Goal: Task Accomplishment & Management: Manage account settings

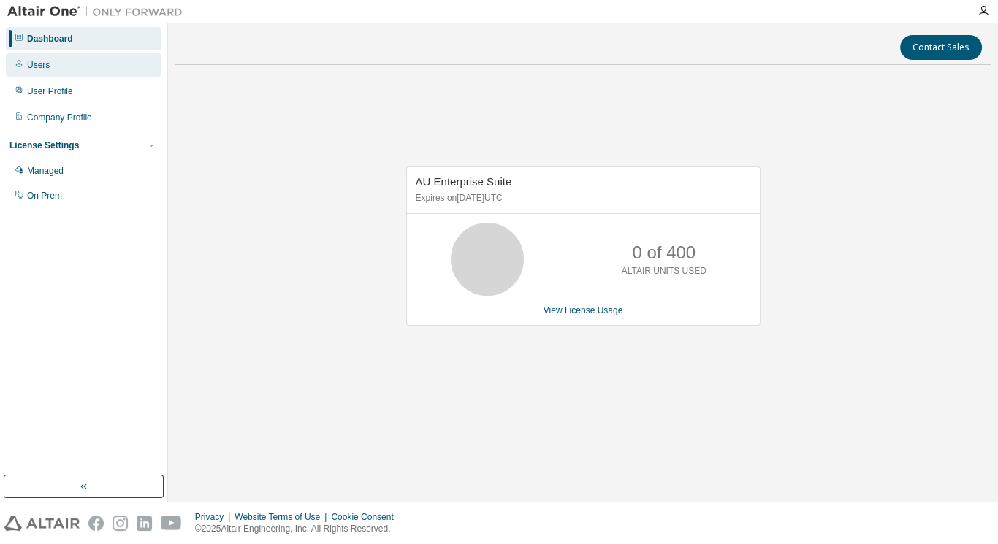
click at [53, 61] on div "Users" at bounding box center [84, 64] width 156 height 23
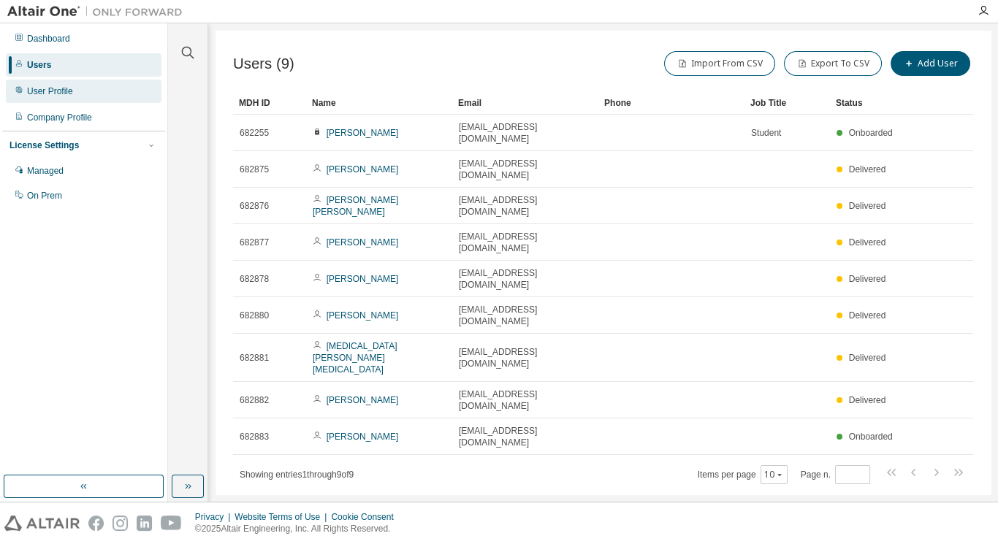
click at [83, 88] on div "User Profile" at bounding box center [84, 91] width 156 height 23
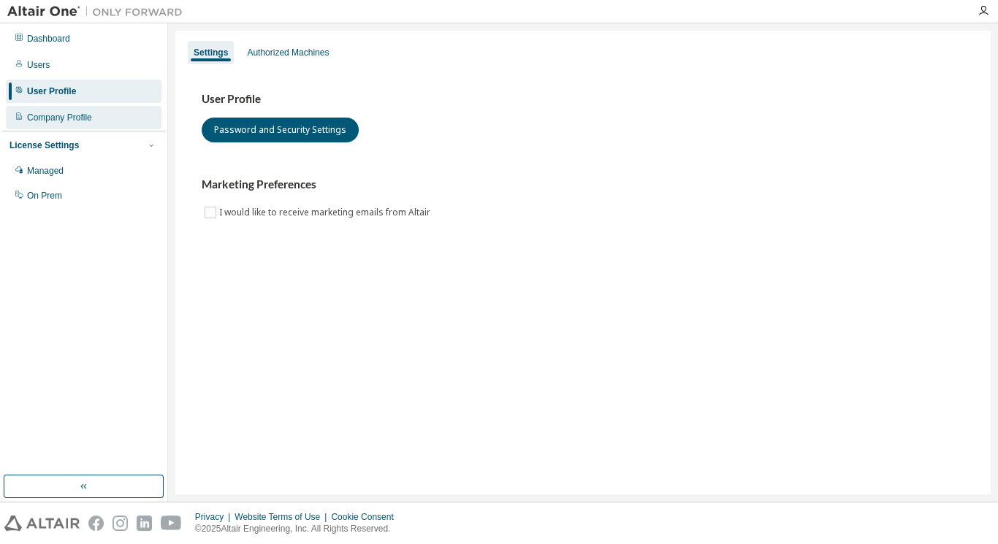
click at [79, 114] on div "Company Profile" at bounding box center [59, 118] width 65 height 12
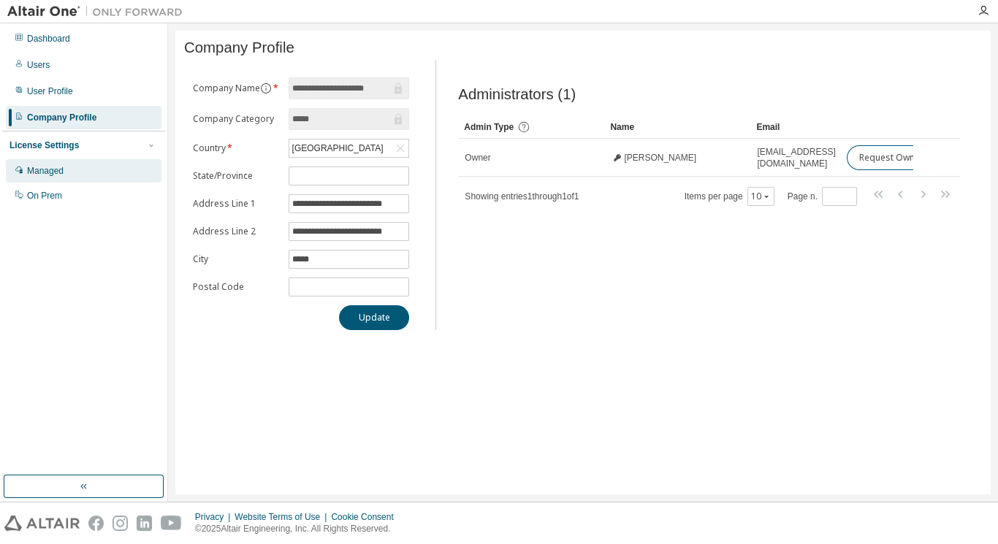
click at [72, 177] on div "Managed" at bounding box center [84, 170] width 156 height 23
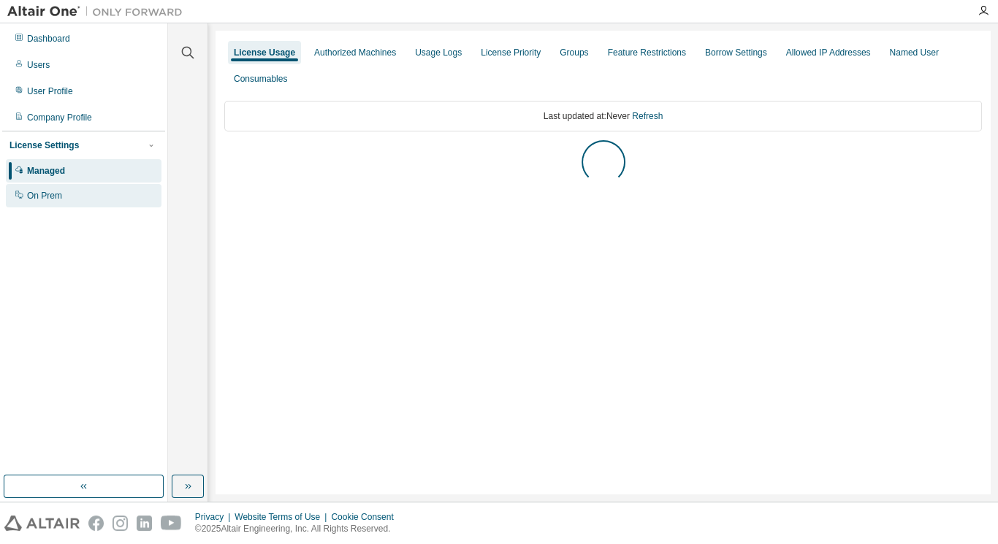
click at [72, 188] on div "On Prem" at bounding box center [84, 195] width 156 height 23
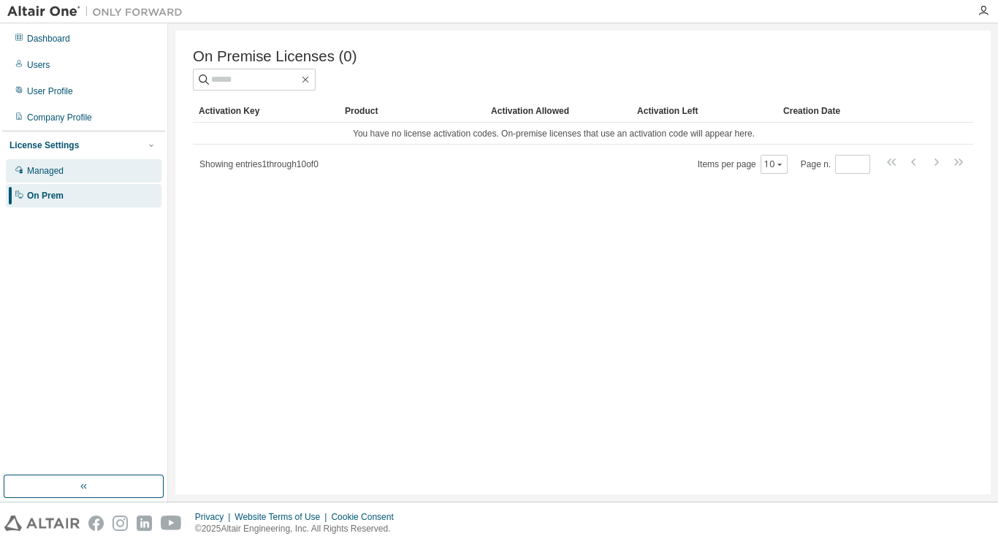
click at [69, 170] on div "Managed" at bounding box center [84, 170] width 156 height 23
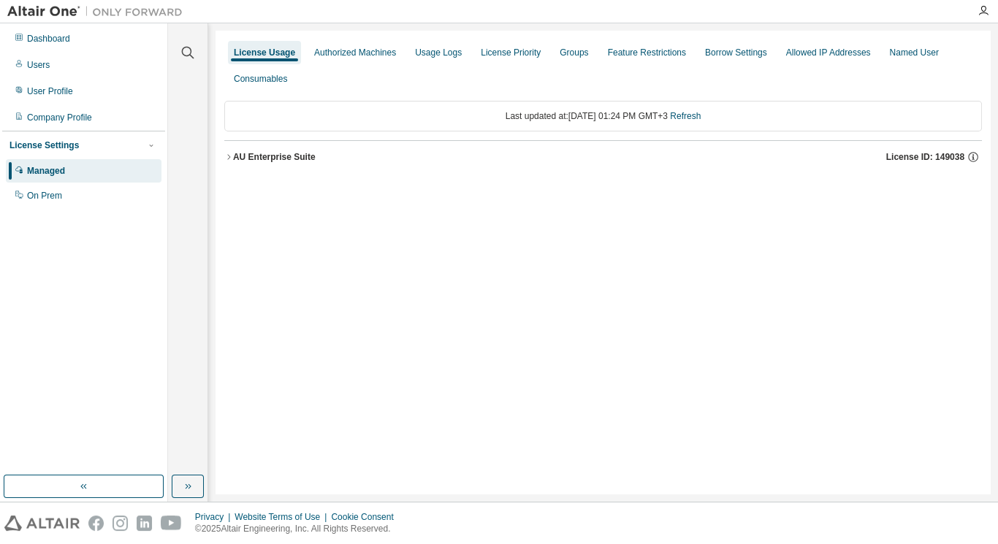
click at [258, 170] on button "AU Enterprise Suite License ID: 149038" at bounding box center [603, 157] width 758 height 32
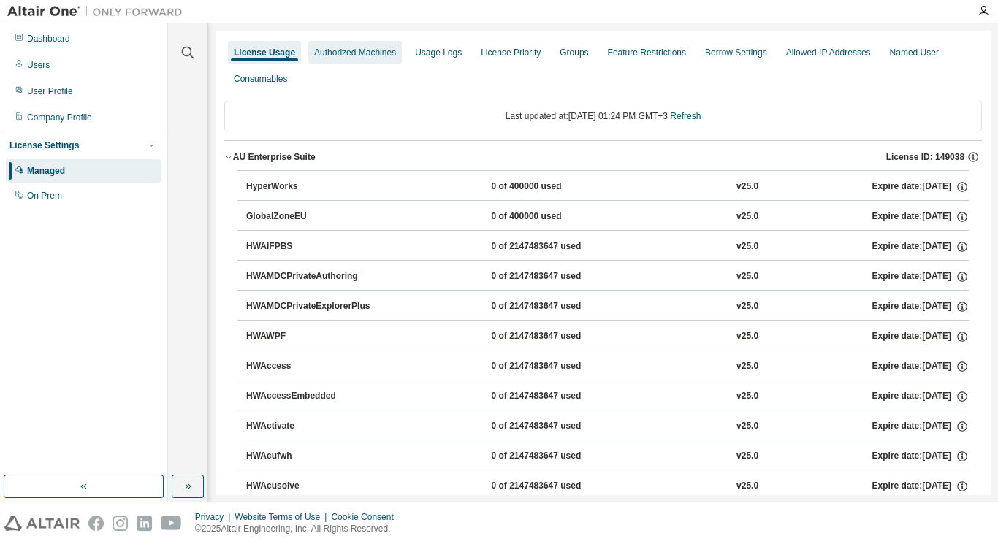
click at [364, 50] on div "Authorized Machines" at bounding box center [355, 53] width 82 height 12
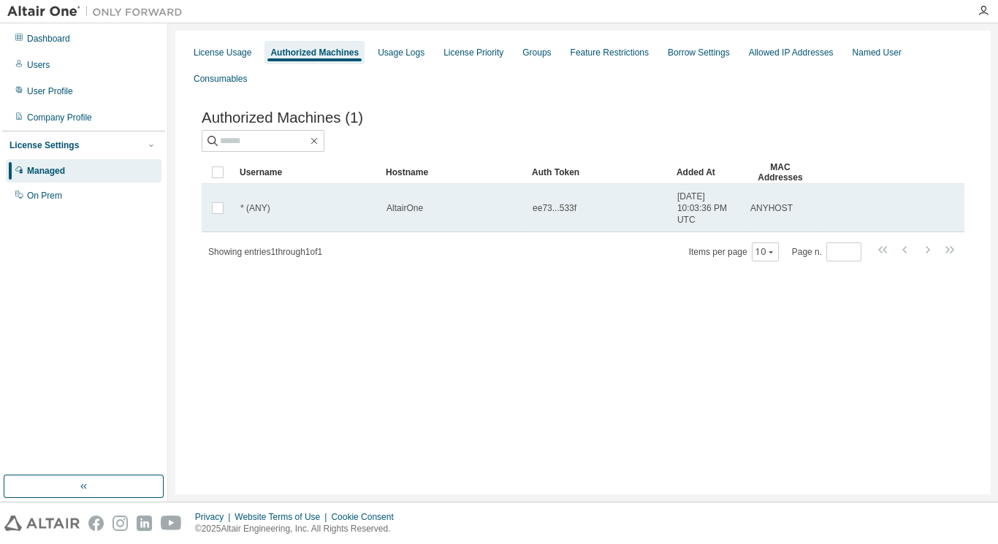
click at [416, 191] on td "AltairOne" at bounding box center [453, 208] width 146 height 48
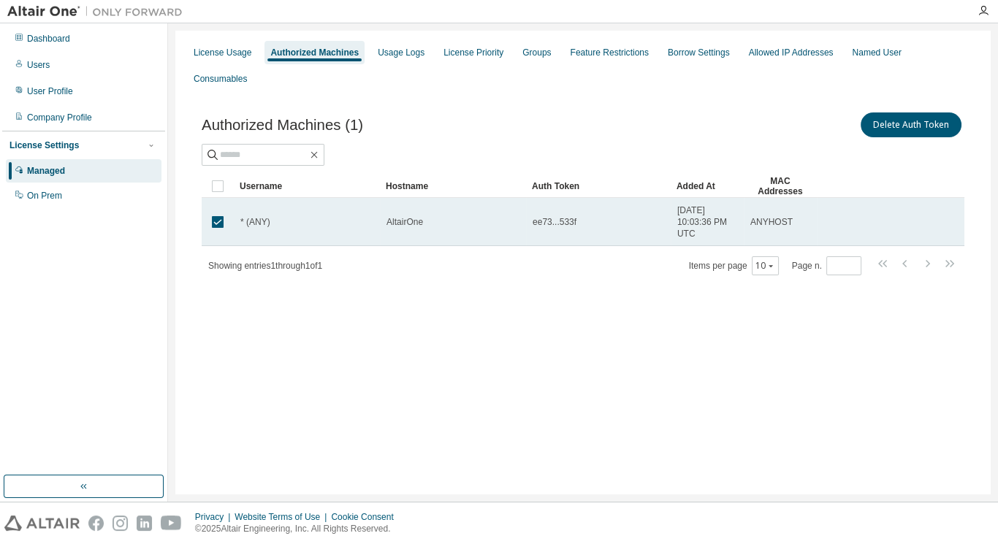
click at [343, 216] on div "* (ANY)" at bounding box center [306, 222] width 133 height 12
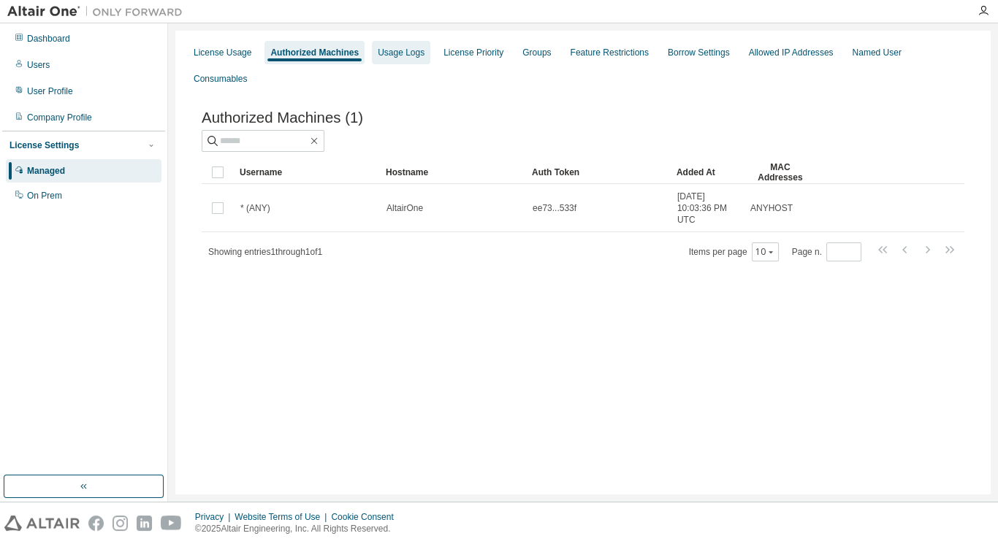
click at [406, 57] on div "Usage Logs" at bounding box center [401, 53] width 47 height 12
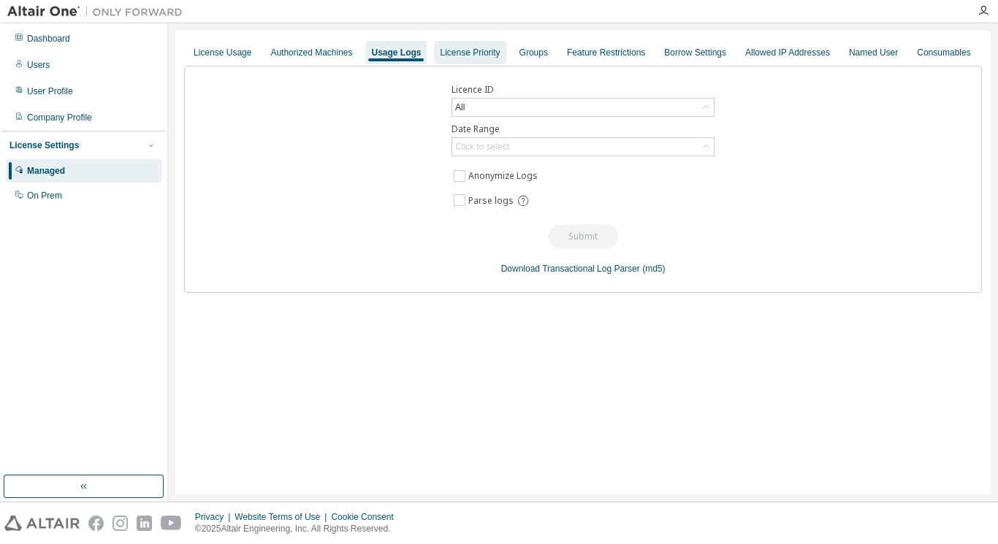
click at [440, 56] on div "License Priority" at bounding box center [470, 53] width 60 height 12
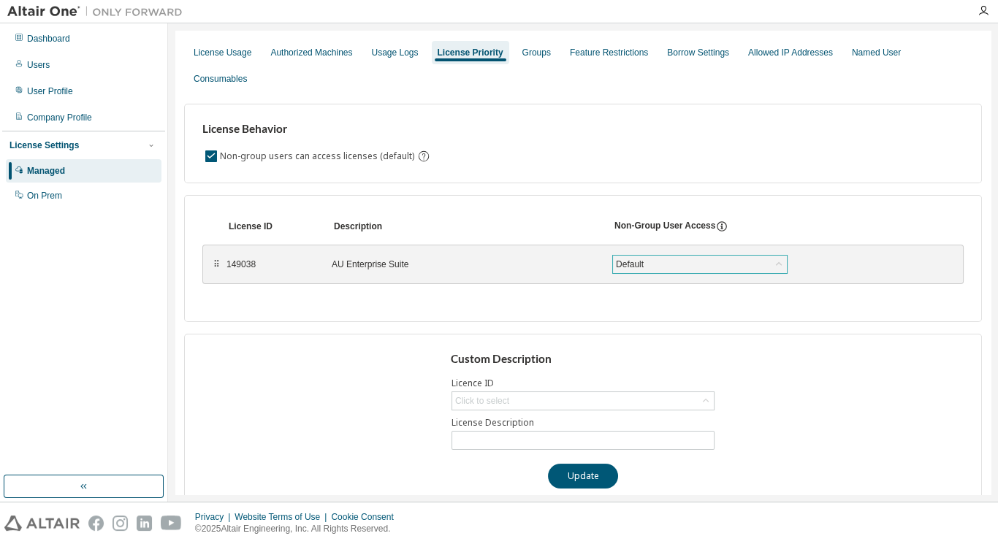
click at [641, 256] on div "Default" at bounding box center [630, 264] width 32 height 16
click at [534, 51] on div "Groups" at bounding box center [536, 53] width 28 height 12
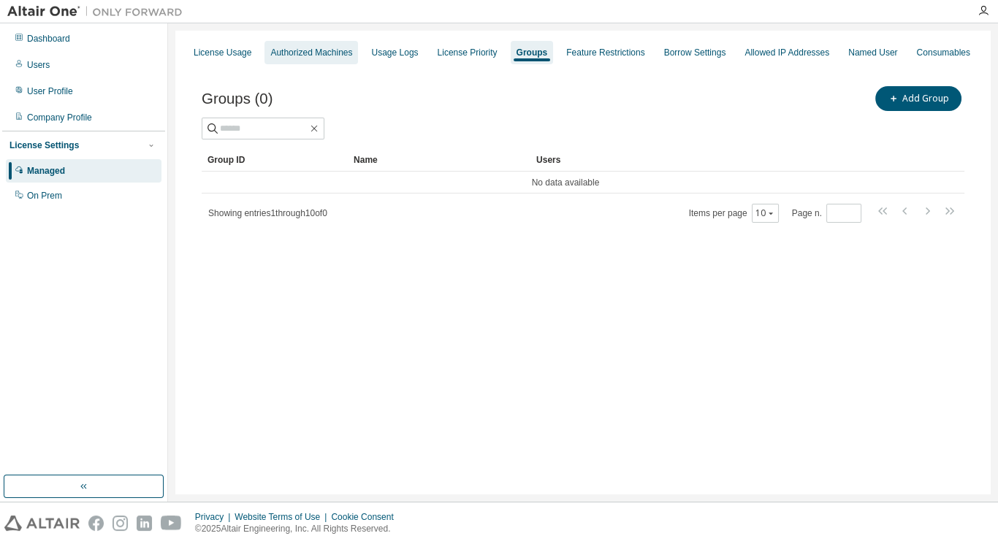
click at [294, 47] on div "Authorized Machines" at bounding box center [311, 53] width 82 height 12
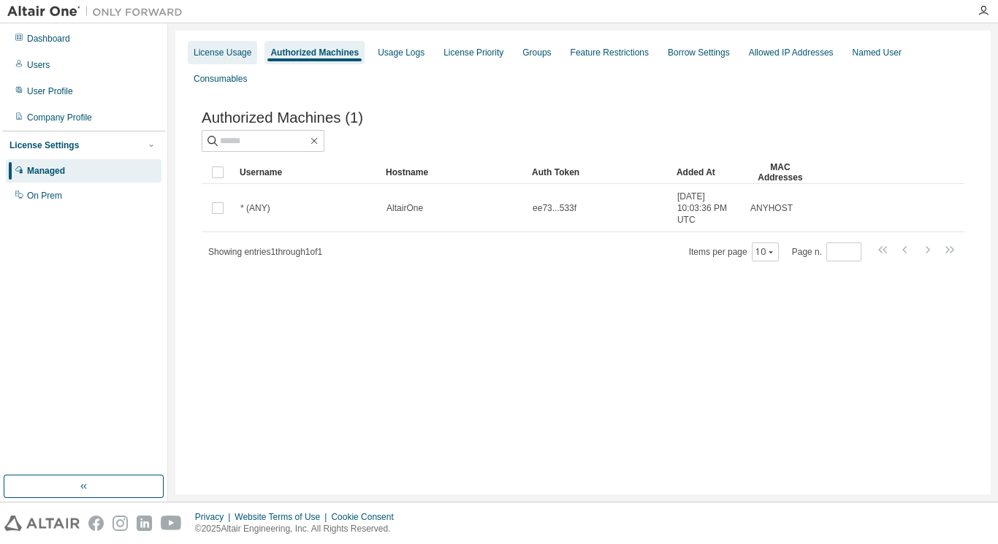
drag, startPoint x: 224, startPoint y: 47, endPoint x: 236, endPoint y: 46, distance: 11.7
click at [224, 47] on div "License Usage" at bounding box center [223, 53] width 58 height 12
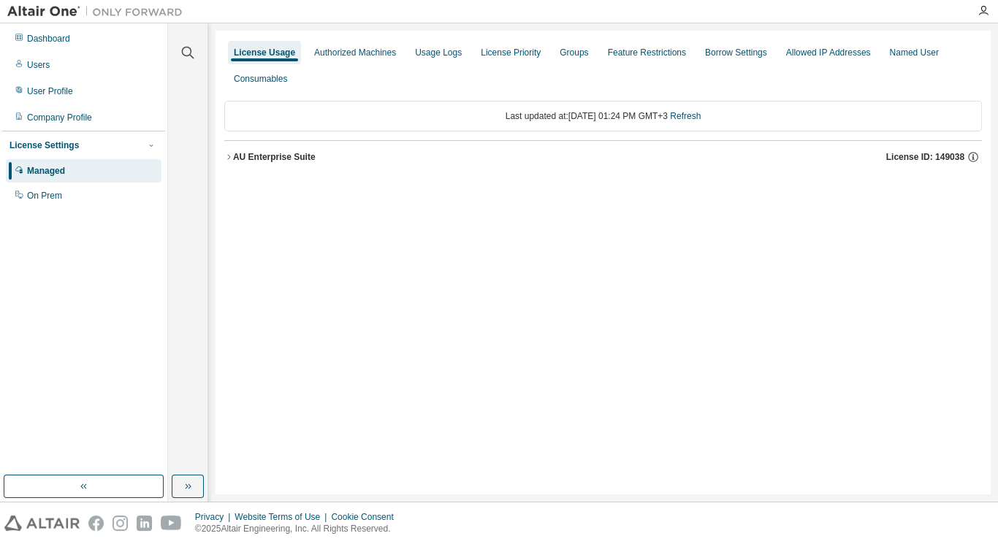
click at [291, 162] on div "AU Enterprise Suite License ID: 149038" at bounding box center [607, 157] width 749 height 13
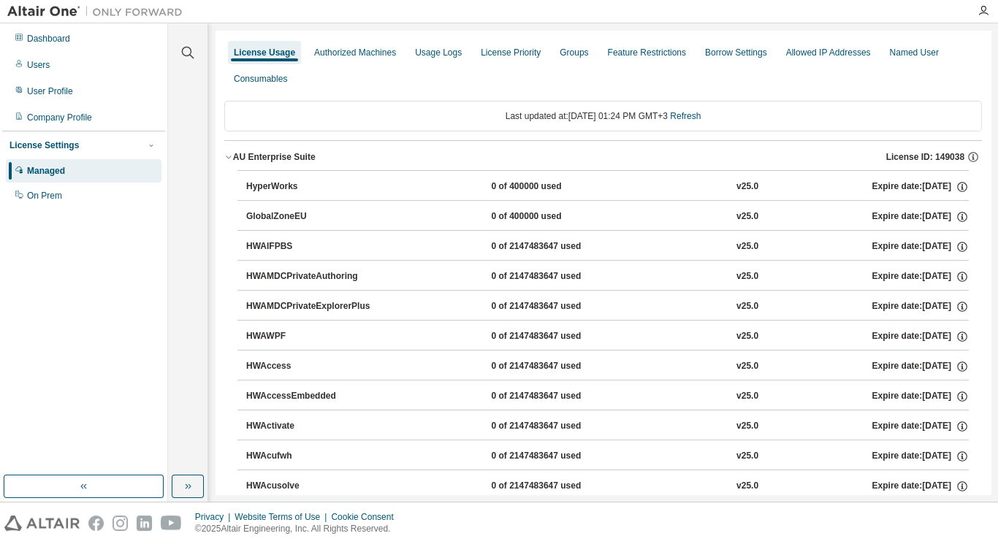
click at [276, 183] on div "HyperWorks" at bounding box center [312, 186] width 132 height 13
click at [357, 54] on div "Authorized Machines" at bounding box center [355, 53] width 82 height 12
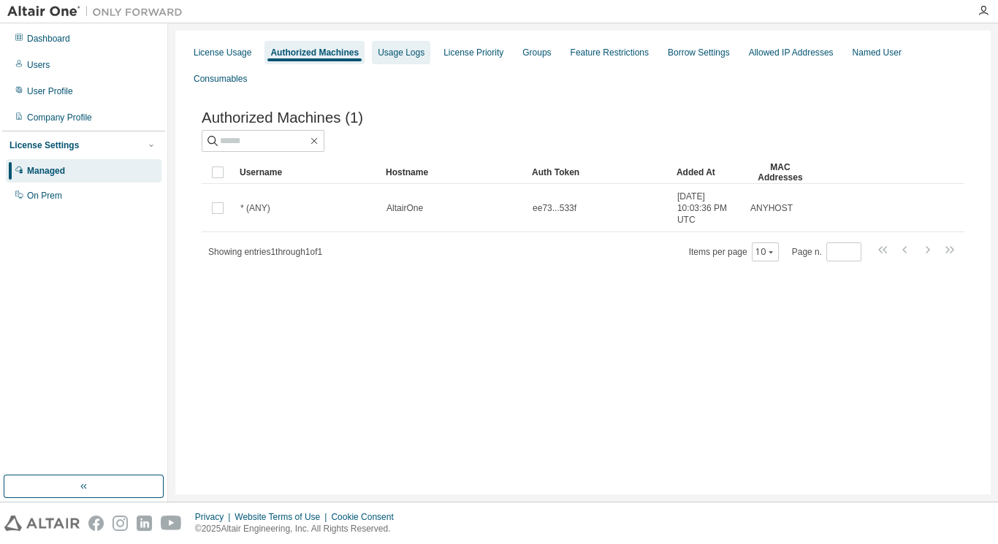
click at [421, 53] on div "Usage Logs" at bounding box center [401, 52] width 58 height 23
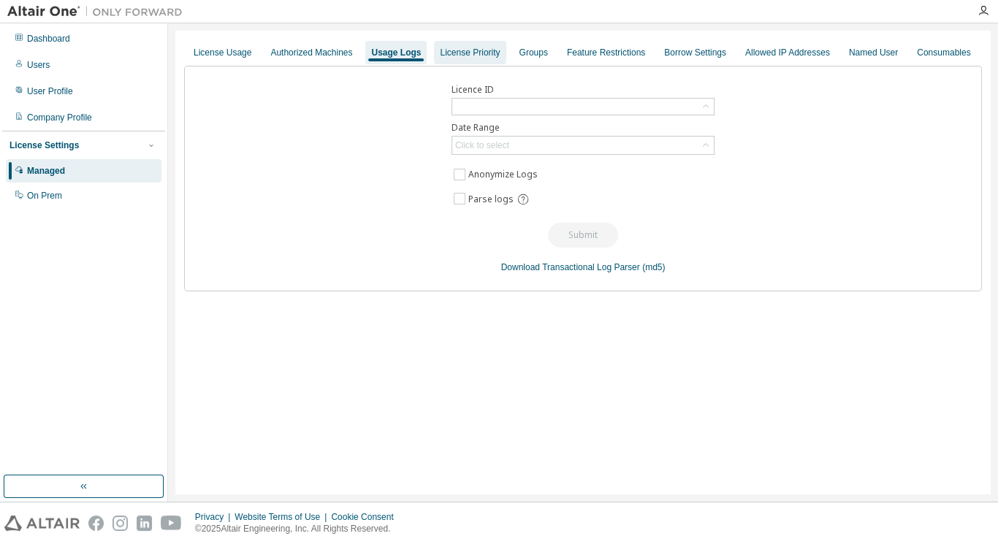
click at [447, 53] on div "License Priority" at bounding box center [470, 53] width 60 height 12
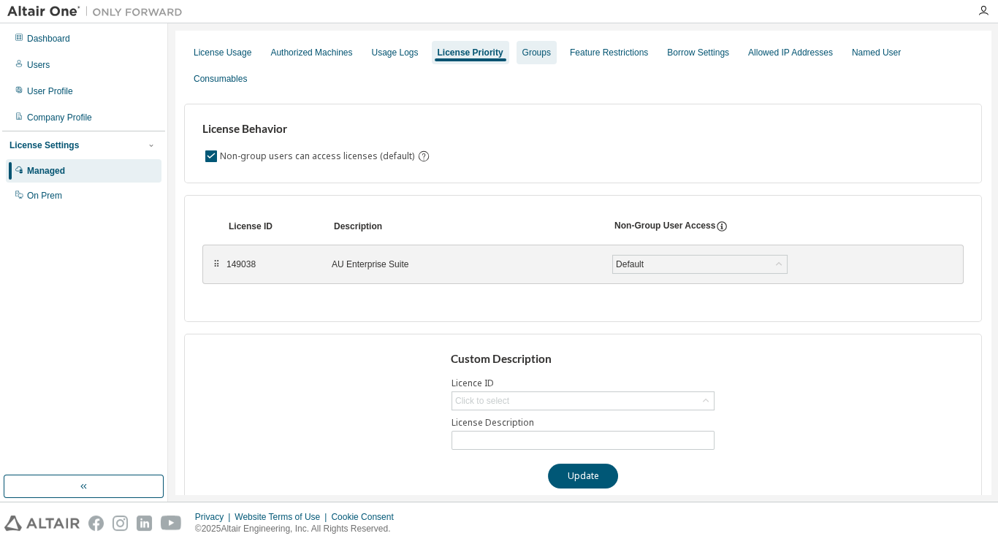
click at [530, 56] on div "Groups" at bounding box center [536, 53] width 28 height 12
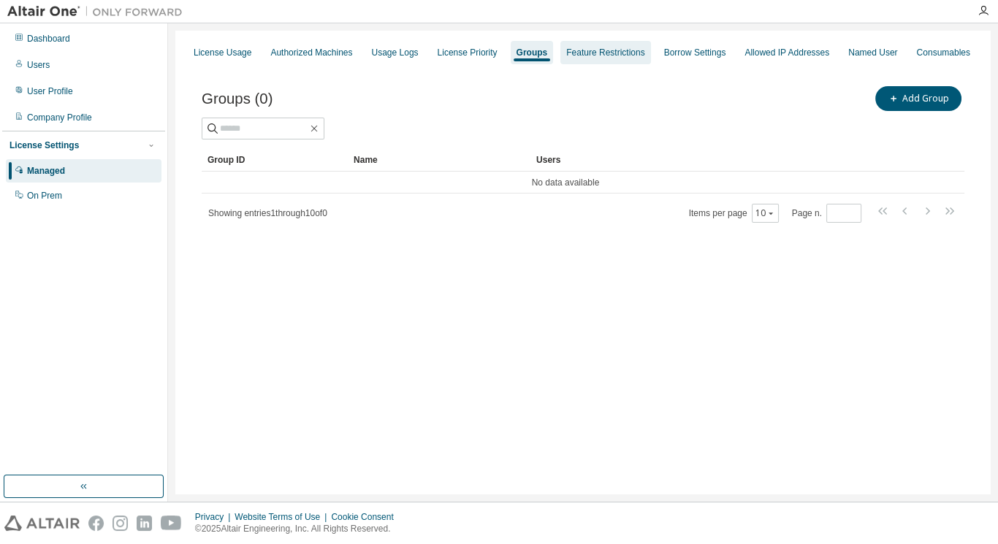
click at [579, 53] on div "Feature Restrictions" at bounding box center [605, 53] width 78 height 12
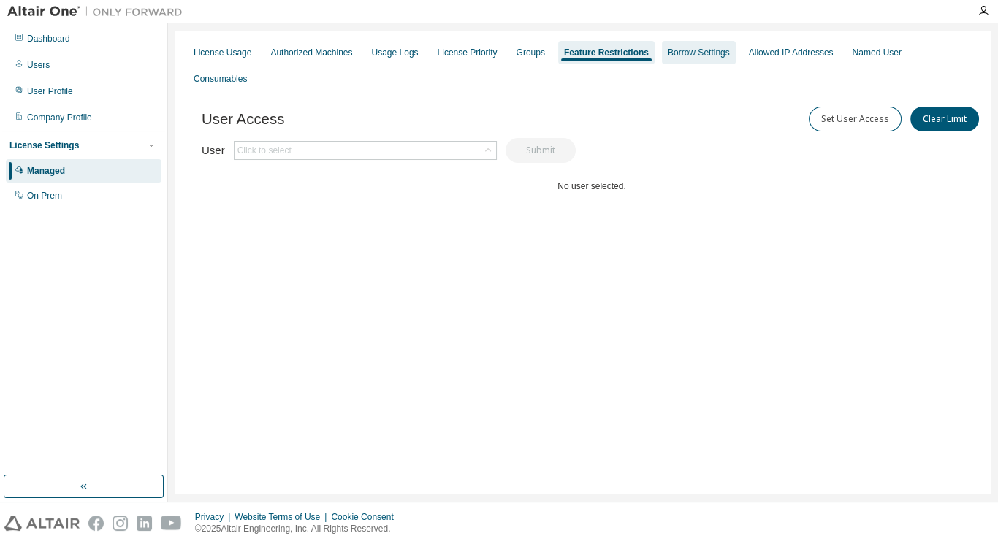
click at [662, 53] on div "Borrow Settings" at bounding box center [699, 52] width 74 height 23
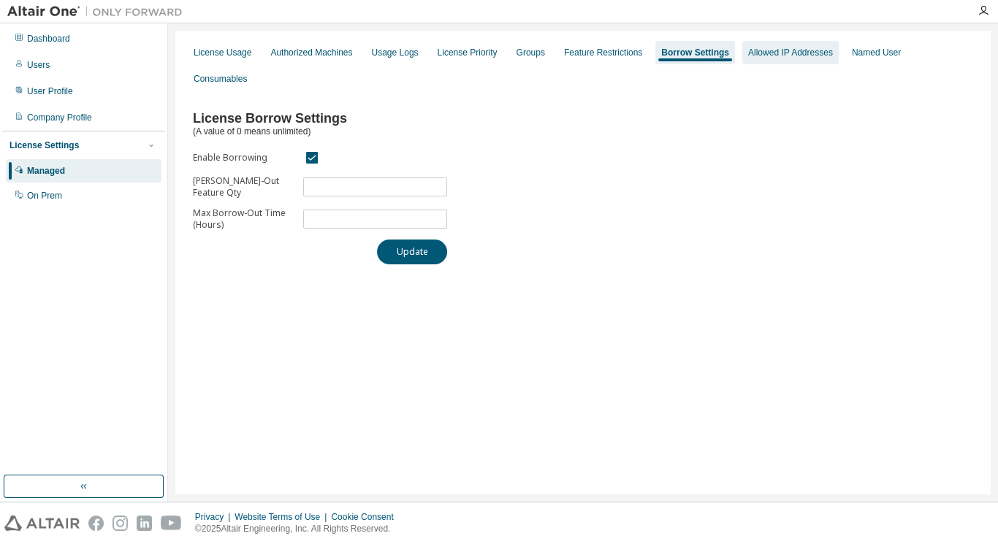
click at [750, 54] on div "Allowed IP Addresses" at bounding box center [790, 53] width 85 height 12
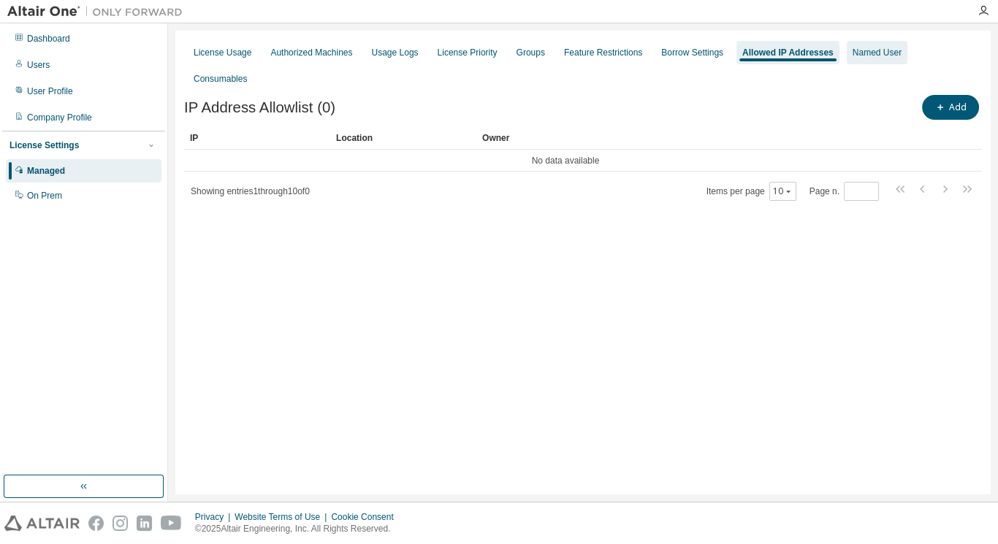
click at [853, 53] on div "Named User" at bounding box center [877, 53] width 49 height 12
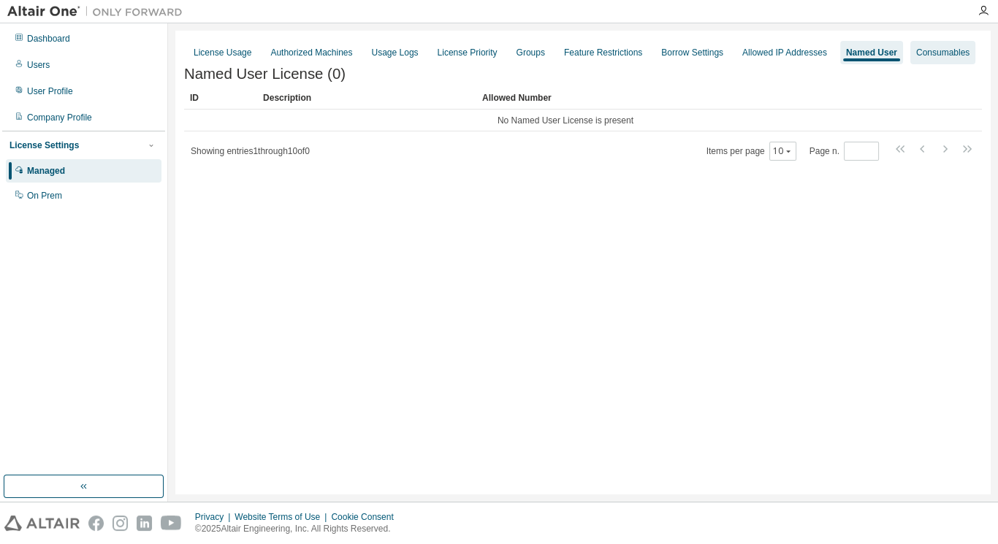
click at [916, 56] on div "Consumables" at bounding box center [942, 53] width 53 height 12
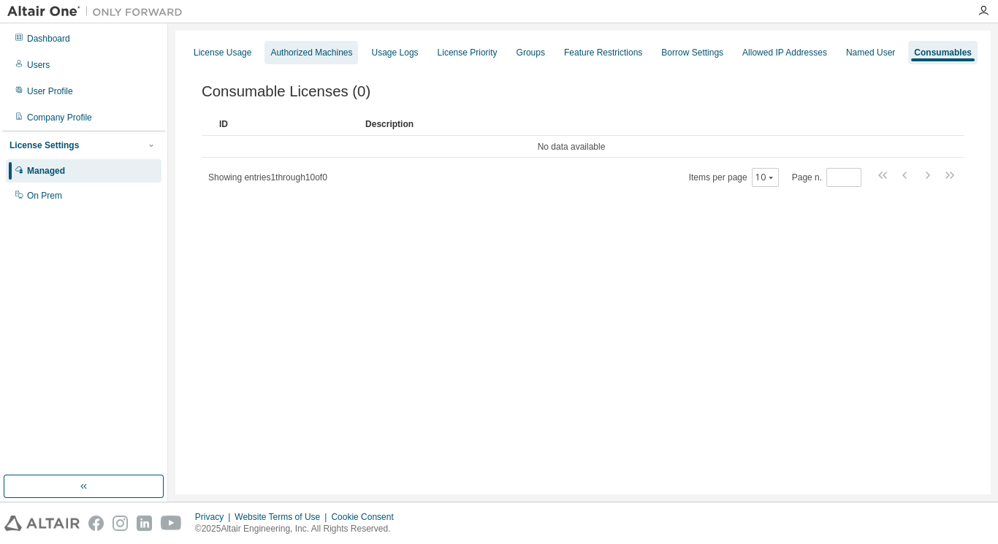
click at [343, 54] on div "Authorized Machines" at bounding box center [311, 53] width 82 height 12
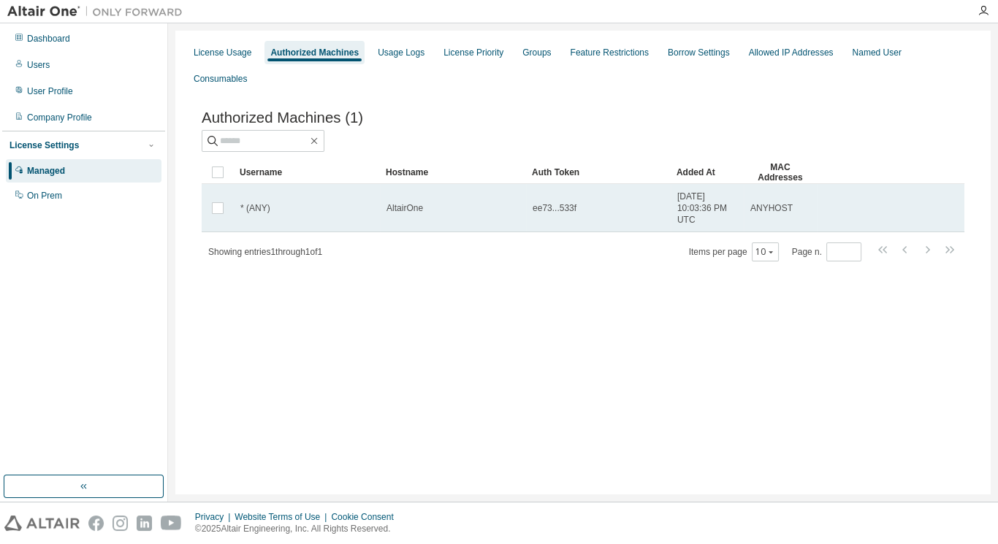
click at [314, 202] on div "* (ANY)" at bounding box center [306, 208] width 133 height 12
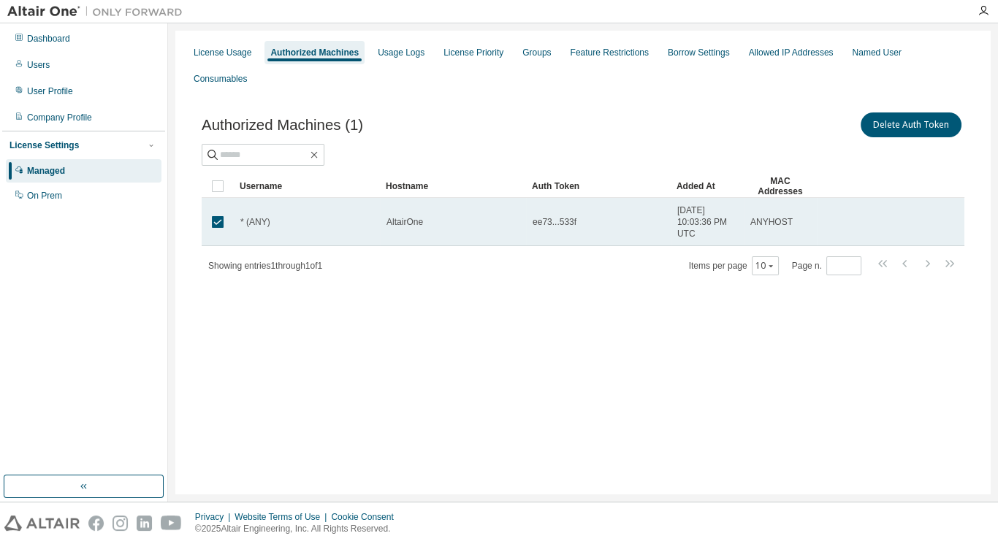
click at [351, 198] on td "* (ANY)" at bounding box center [307, 222] width 146 height 48
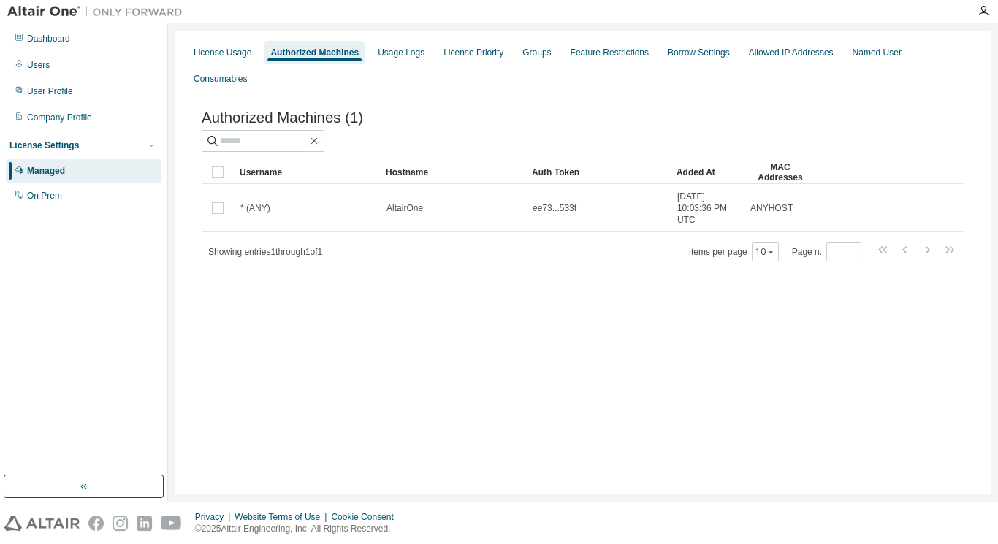
drag, startPoint x: 353, startPoint y: 183, endPoint x: 243, endPoint y: 346, distance: 197.0
click at [243, 346] on div "License Usage Authorized Machines Usage Logs License Priority Groups Feature Re…" at bounding box center [582, 263] width 815 height 464
click at [46, 64] on div "Users" at bounding box center [38, 65] width 23 height 12
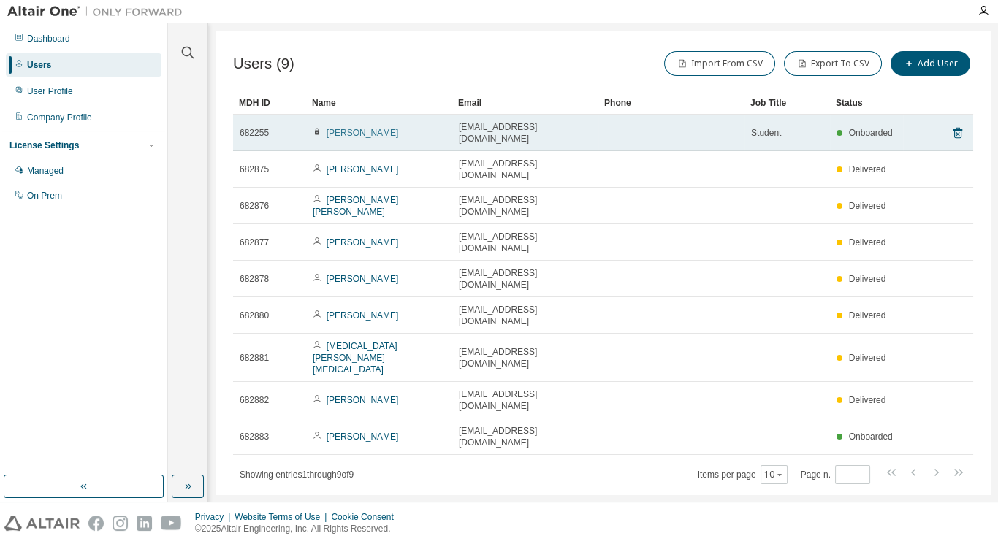
drag, startPoint x: 382, startPoint y: 134, endPoint x: 335, endPoint y: 126, distance: 48.2
click at [335, 128] on link "Amr Abouelnasr" at bounding box center [363, 133] width 72 height 10
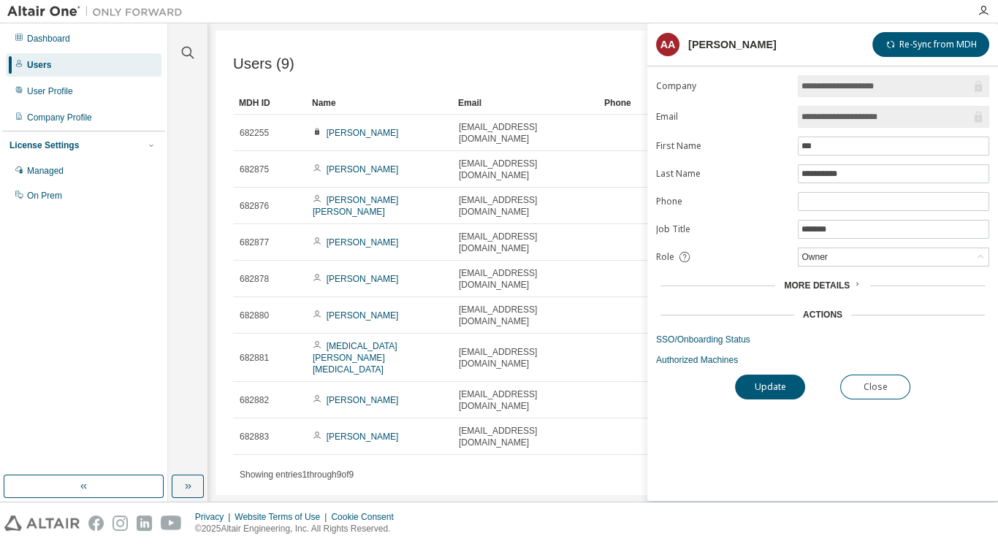
click at [816, 281] on span "More Details" at bounding box center [817, 286] width 66 height 10
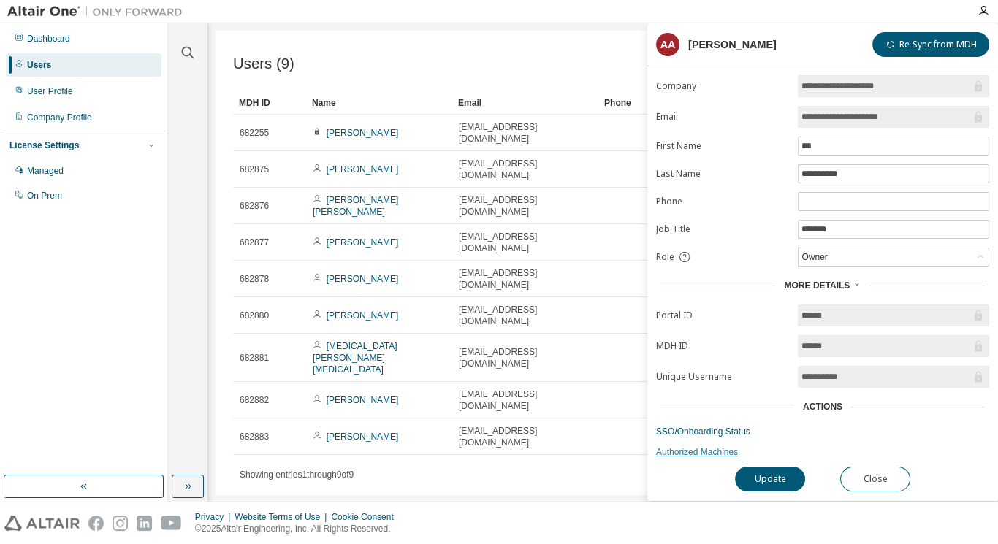
click at [707, 446] on link "Authorized Machines" at bounding box center [822, 452] width 333 height 12
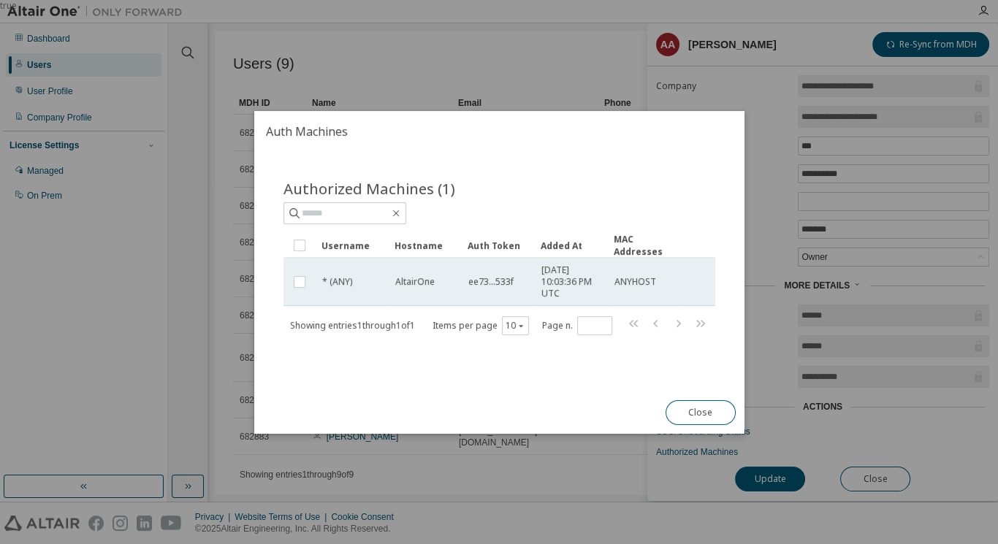
click at [332, 276] on span "* (ANY)" at bounding box center [337, 282] width 30 height 12
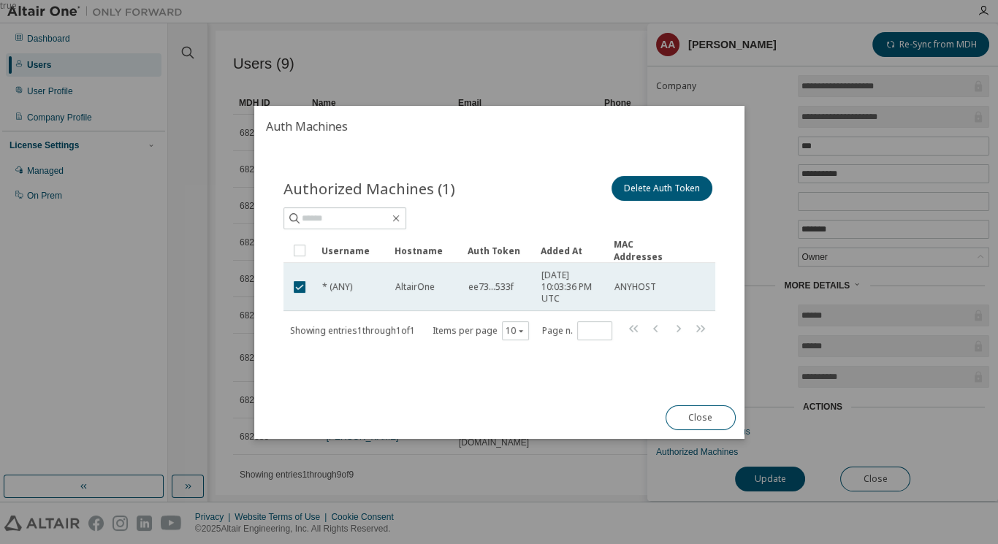
click at [386, 284] on td "* (ANY)" at bounding box center [352, 287] width 73 height 48
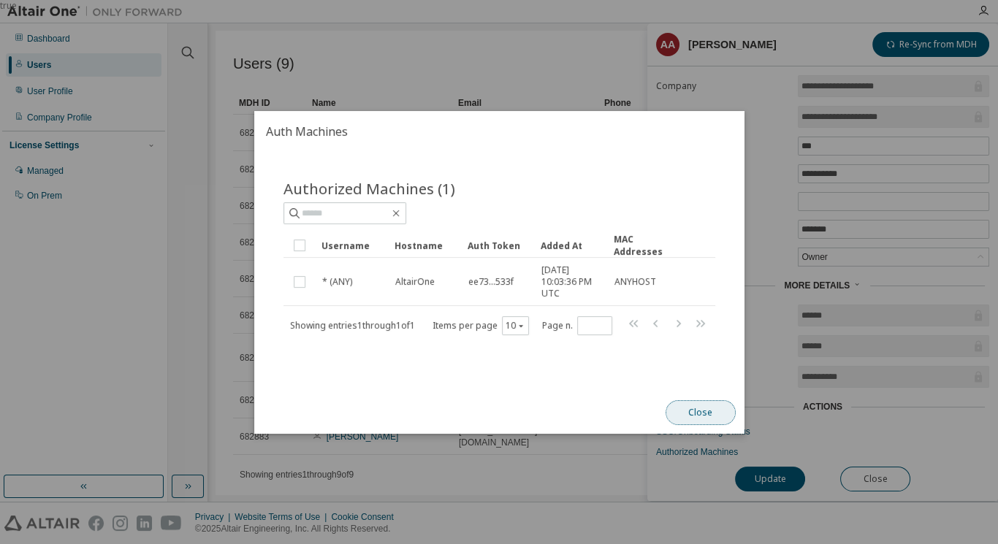
click at [693, 412] on button "Close" at bounding box center [700, 412] width 70 height 25
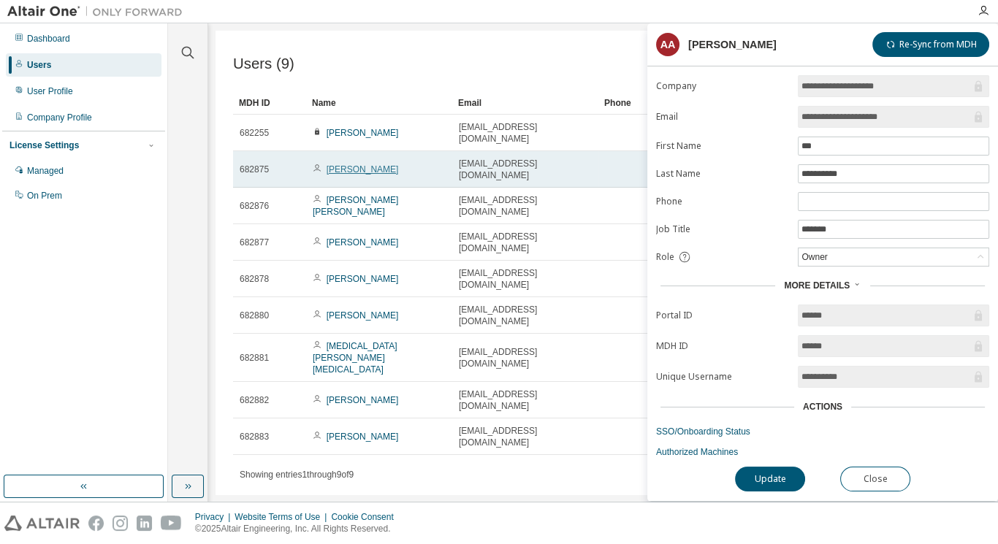
click at [350, 164] on link "Yusuf Yusuf" at bounding box center [363, 169] width 72 height 10
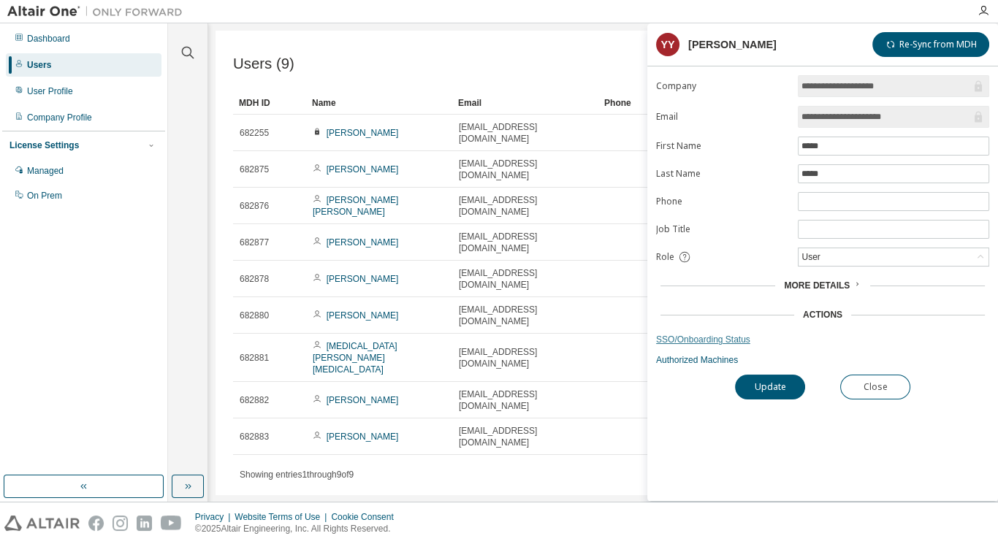
click at [698, 338] on link "SSO/Onboarding Status" at bounding box center [822, 340] width 333 height 12
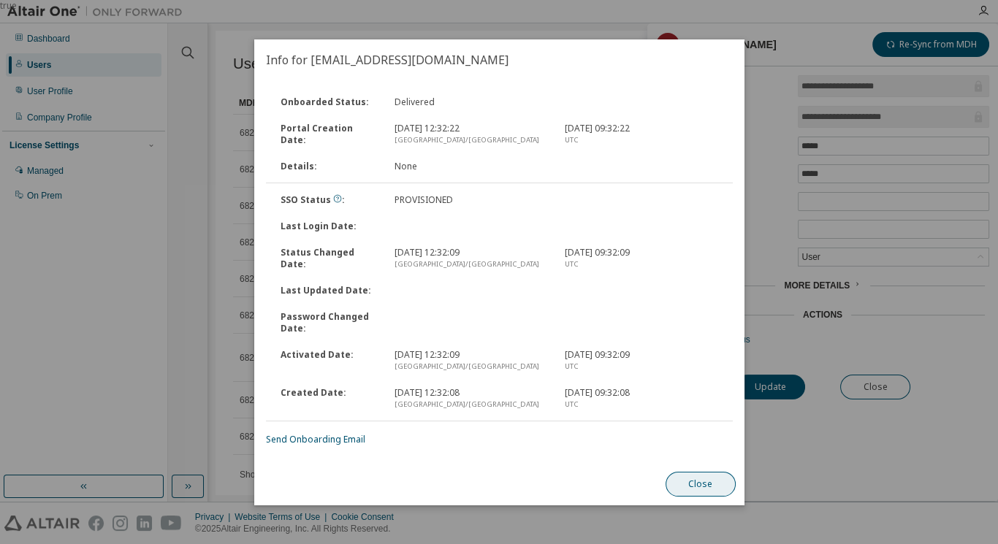
click at [697, 487] on button "Close" at bounding box center [700, 484] width 70 height 25
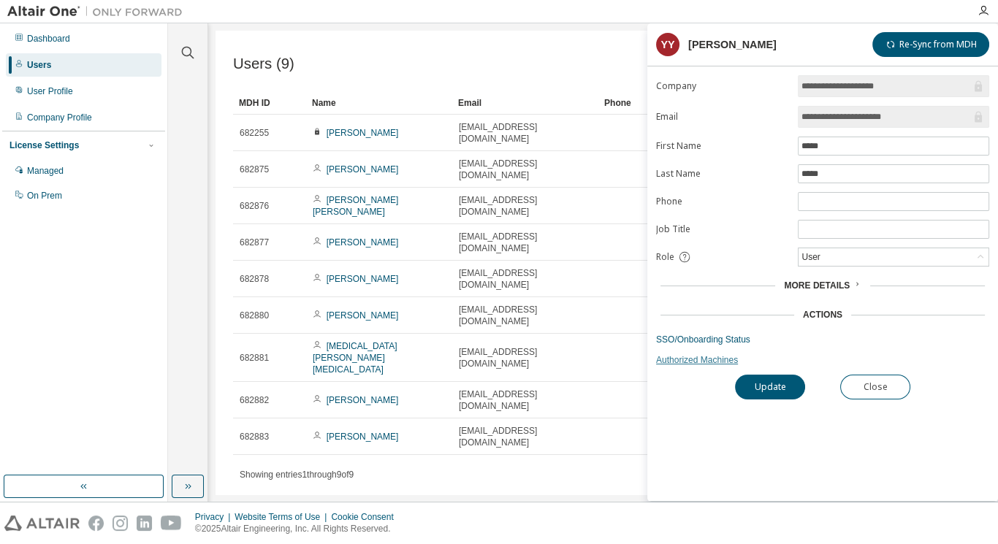
click at [686, 356] on link "Authorized Machines" at bounding box center [822, 360] width 333 height 12
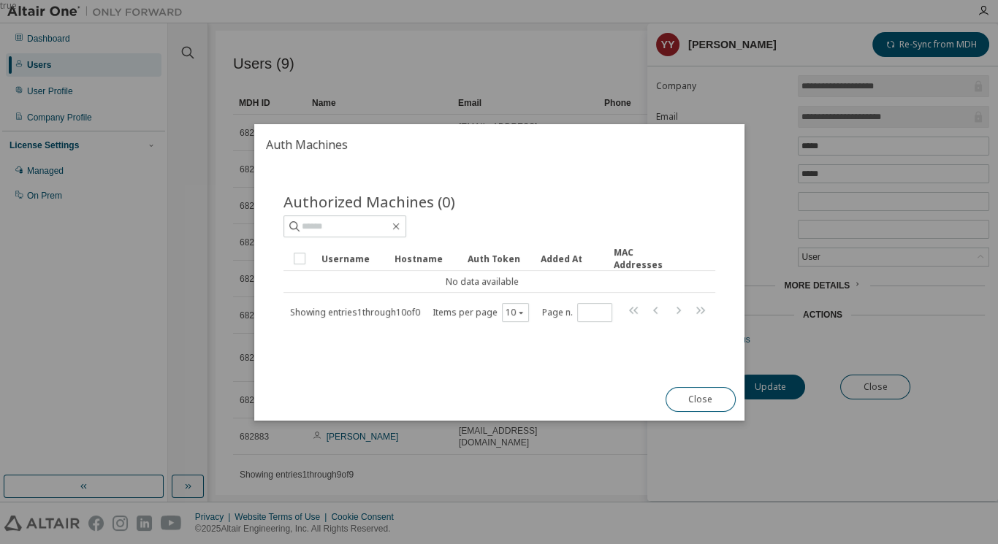
click at [696, 396] on button "Close" at bounding box center [700, 399] width 70 height 25
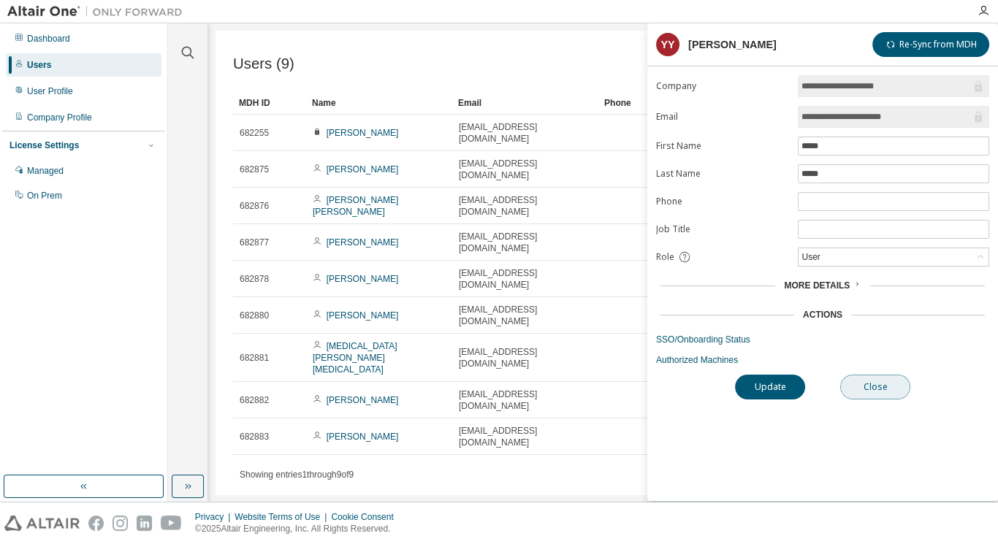
click at [853, 386] on button "Close" at bounding box center [875, 387] width 70 height 25
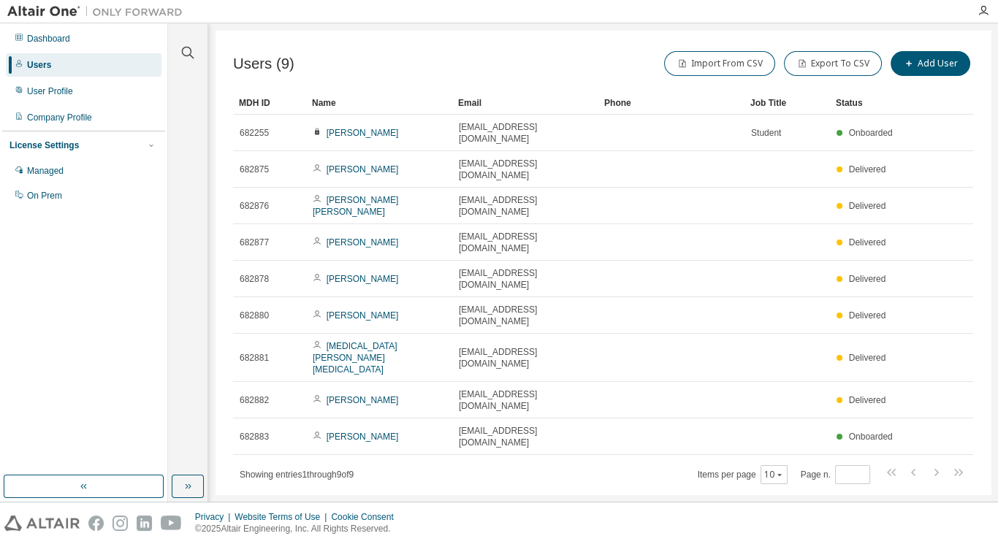
click at [70, 9] on img at bounding box center [98, 11] width 183 height 15
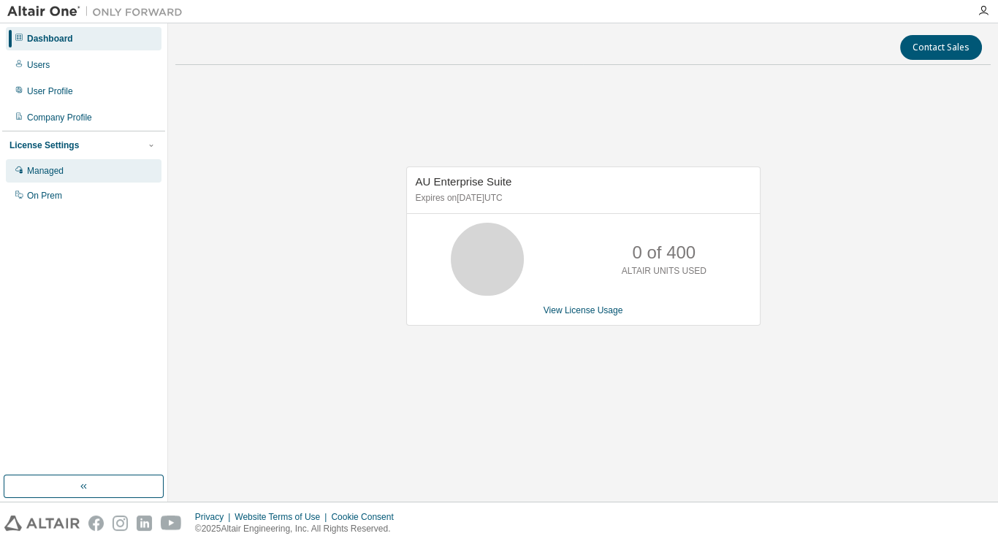
click at [55, 175] on div "Managed" at bounding box center [45, 171] width 37 height 12
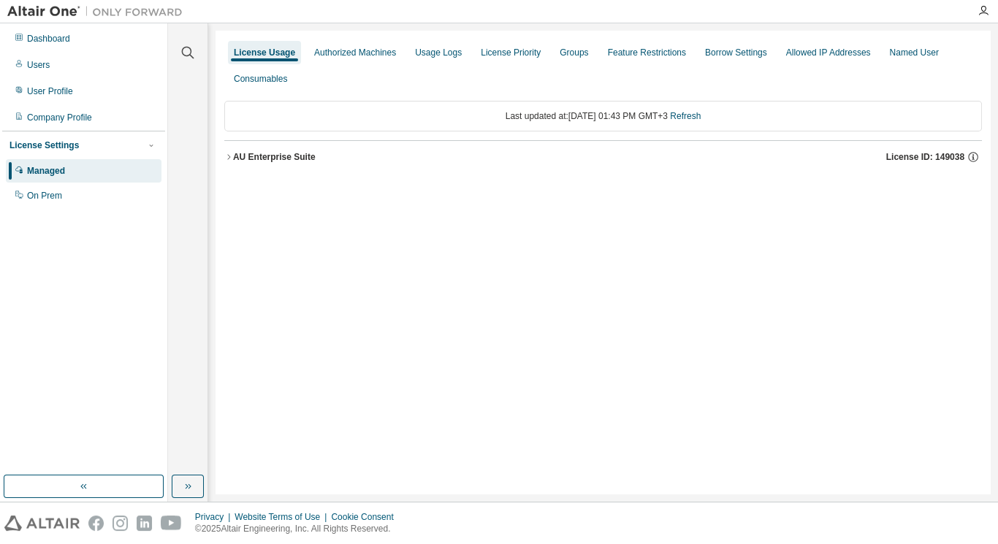
click at [335, 155] on div "AU Enterprise Suite License ID: 149038" at bounding box center [607, 157] width 749 height 13
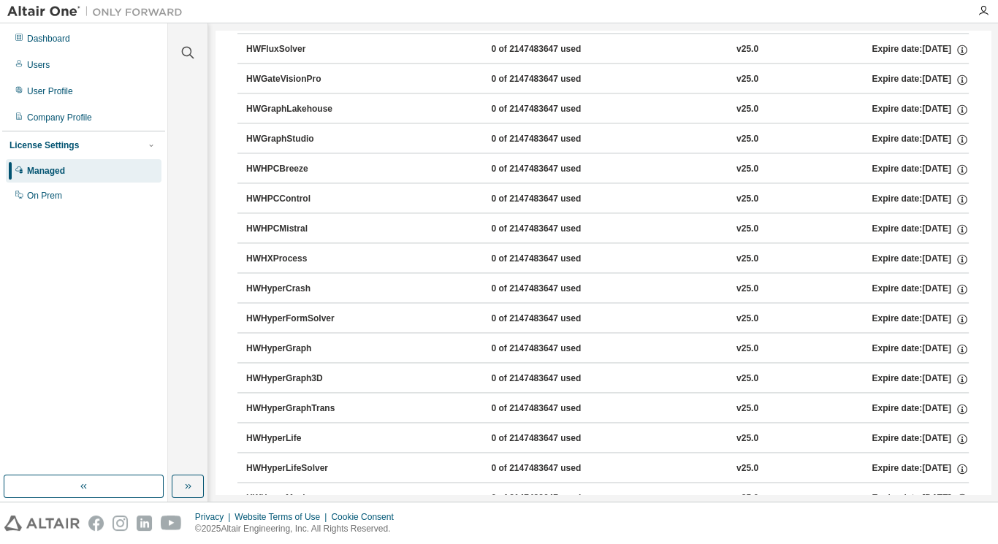
scroll to position [2922, 0]
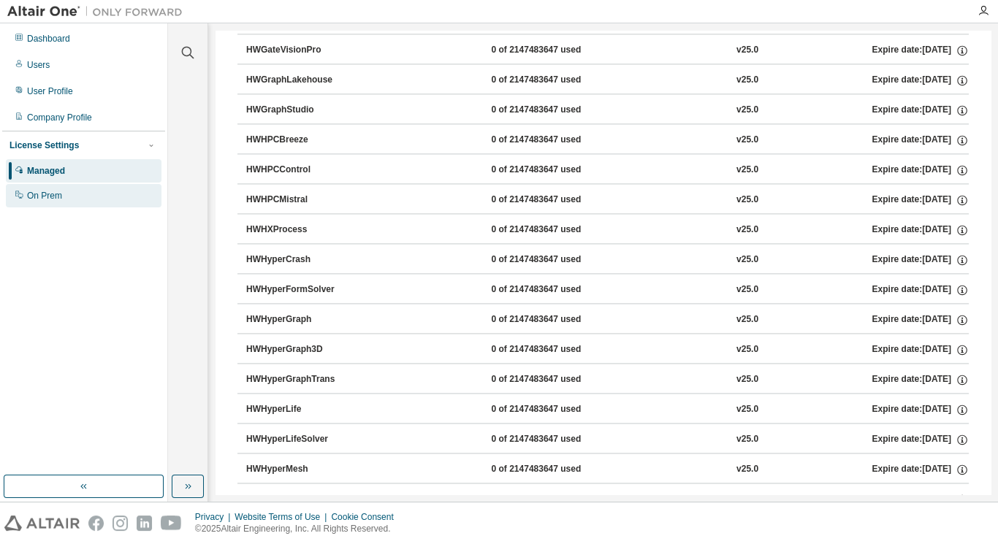
click at [118, 191] on div "On Prem" at bounding box center [84, 195] width 156 height 23
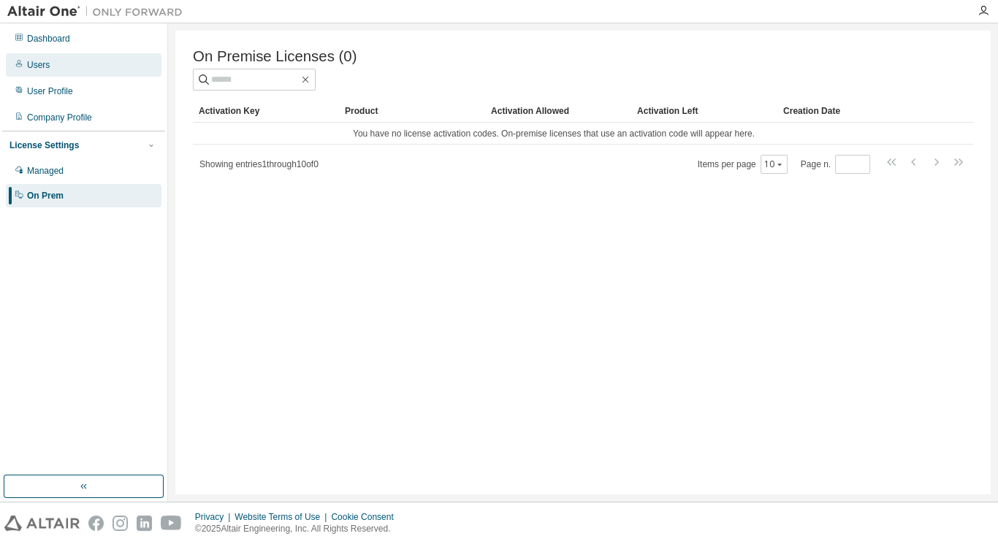
click at [58, 68] on div "Users" at bounding box center [84, 64] width 156 height 23
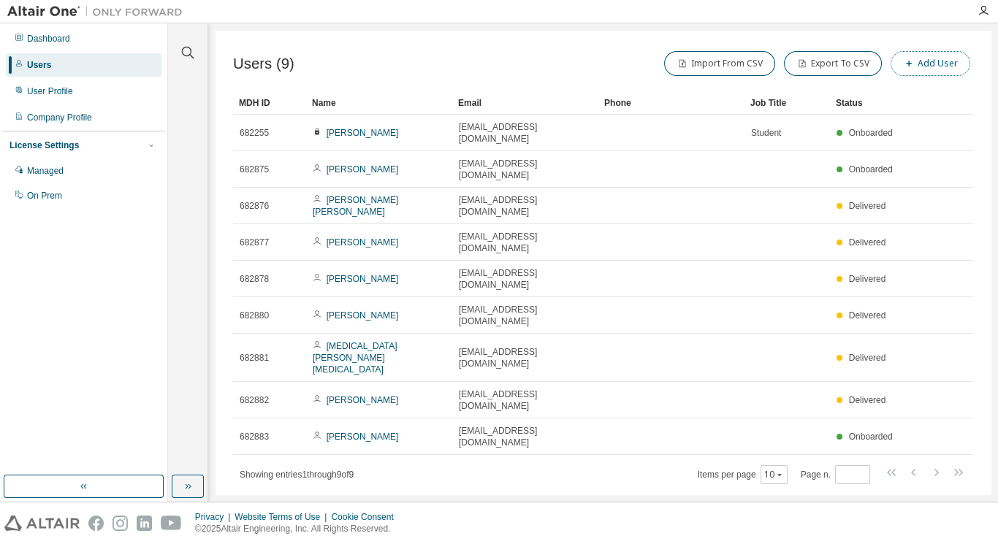
click at [913, 59] on icon "button" at bounding box center [909, 63] width 9 height 9
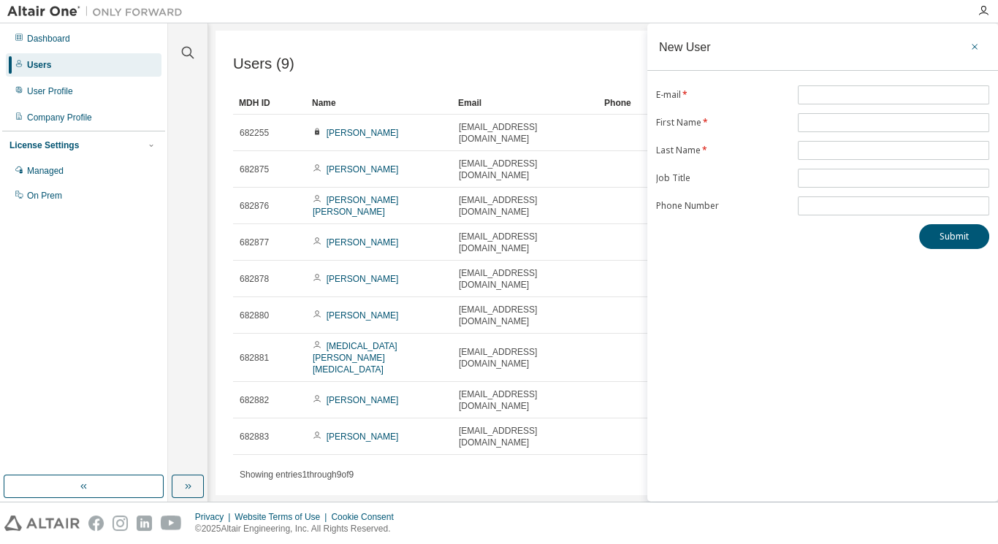
click at [967, 48] on button "button" at bounding box center [974, 46] width 23 height 23
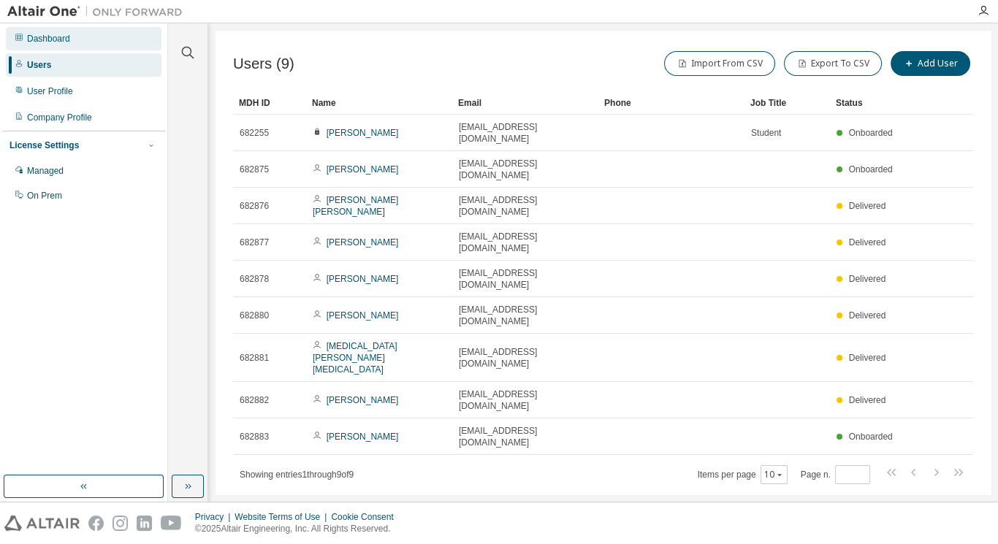
click at [61, 44] on div "Dashboard" at bounding box center [48, 39] width 43 height 12
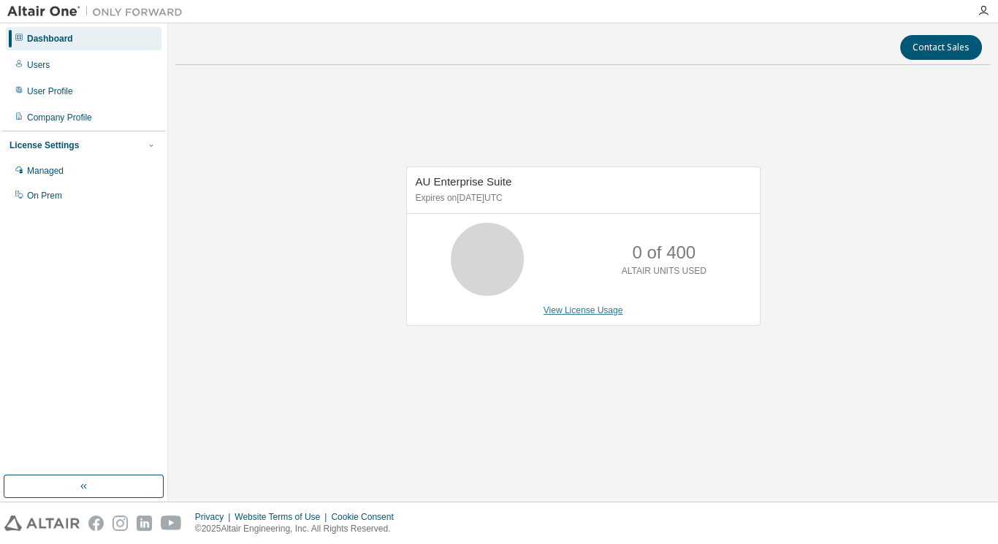
click at [576, 313] on link "View License Usage" at bounding box center [584, 310] width 80 height 10
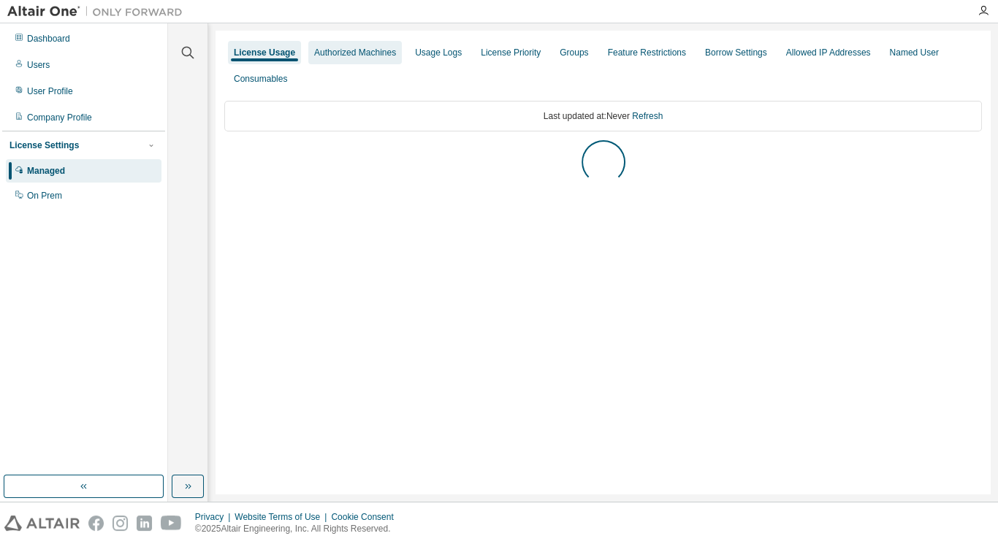
click at [357, 52] on div "Authorized Machines" at bounding box center [355, 53] width 82 height 12
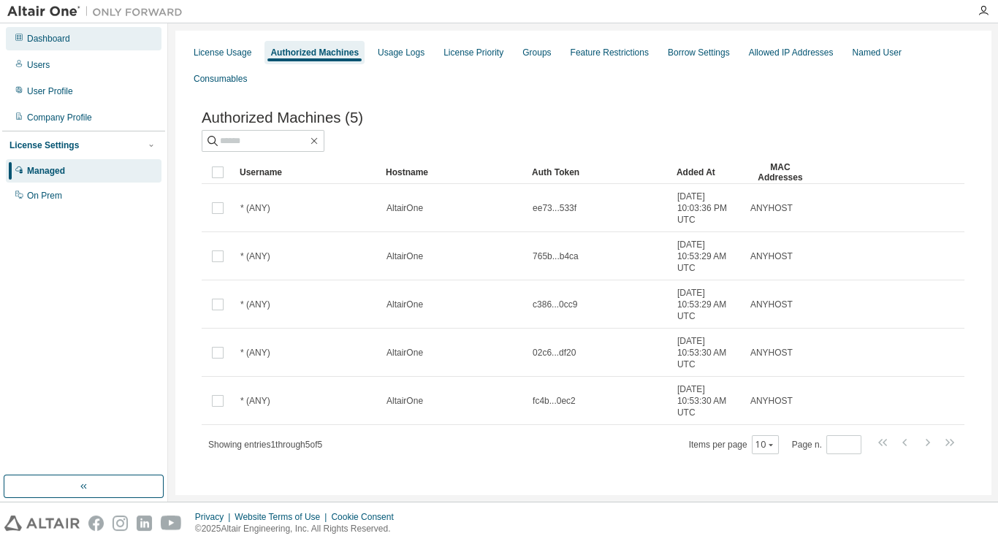
click at [47, 42] on div "Dashboard" at bounding box center [48, 39] width 43 height 12
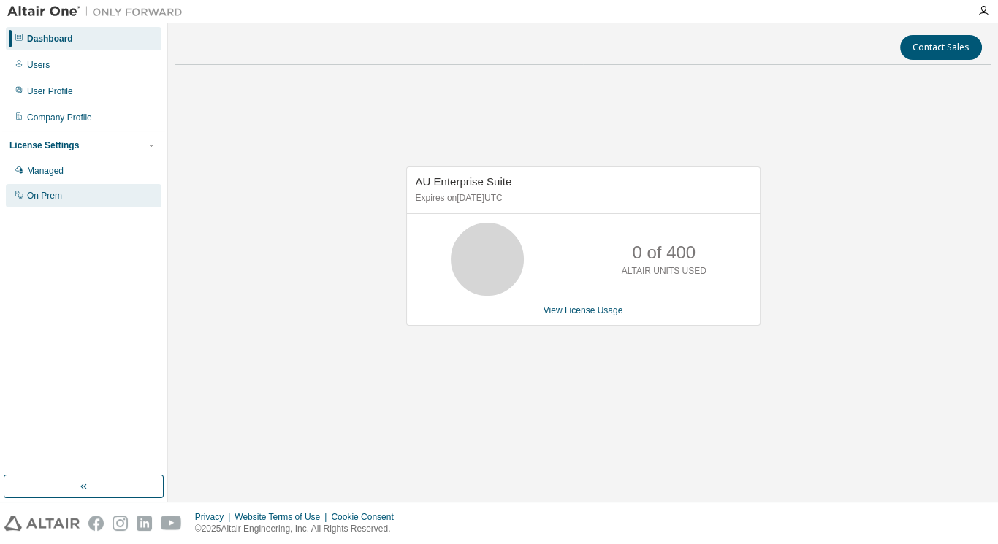
click at [56, 204] on div "On Prem" at bounding box center [84, 195] width 156 height 23
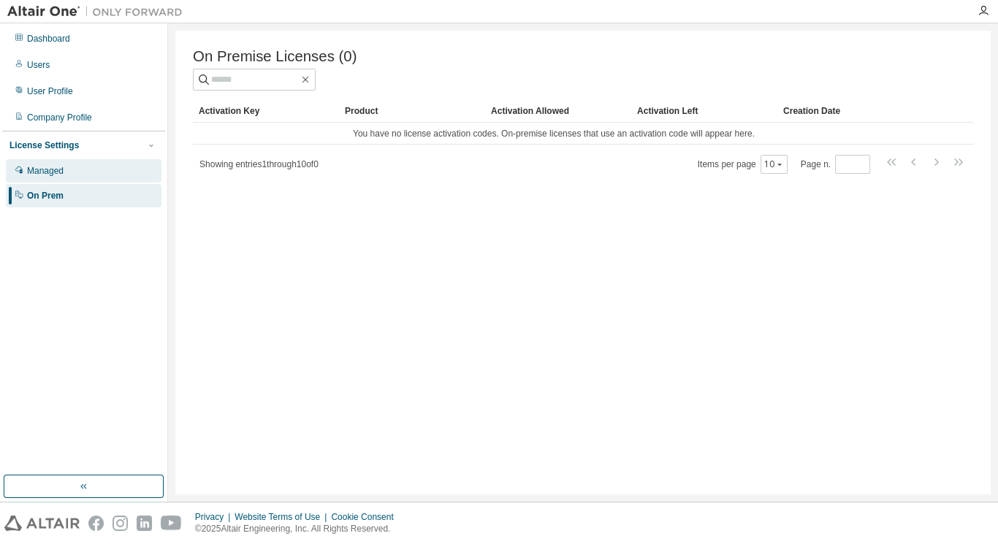
click at [56, 175] on div "Managed" at bounding box center [45, 171] width 37 height 12
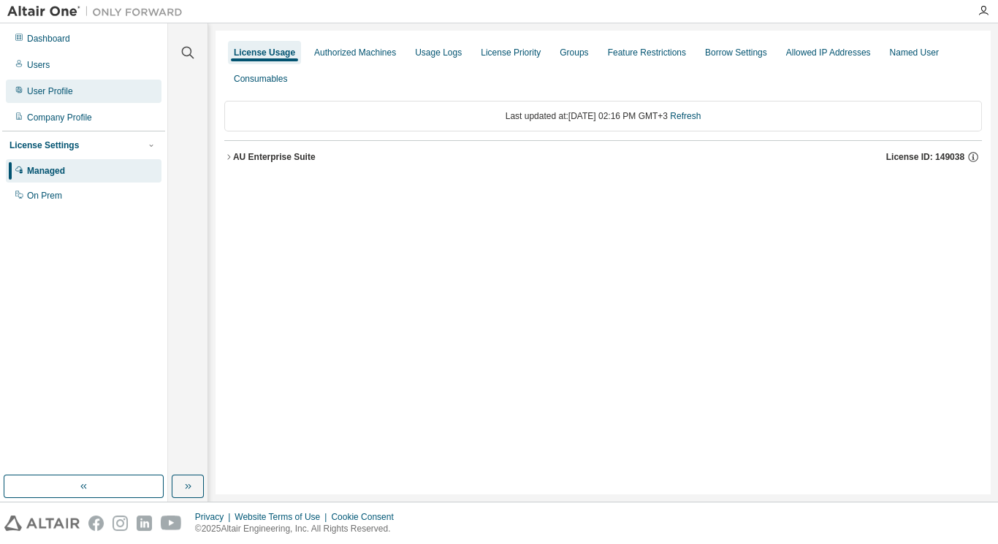
click at [80, 96] on div "User Profile" at bounding box center [84, 91] width 156 height 23
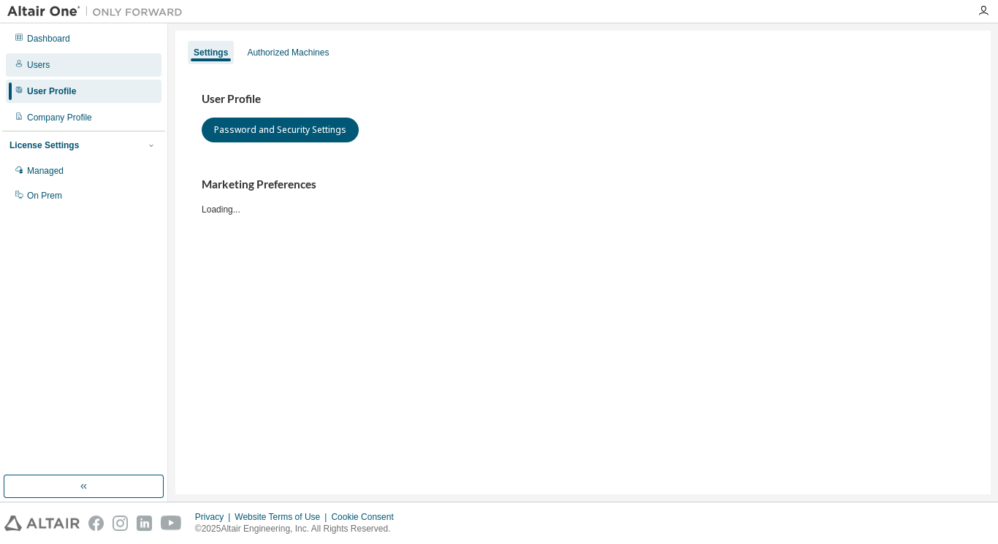
click at [69, 68] on div "Users" at bounding box center [84, 64] width 156 height 23
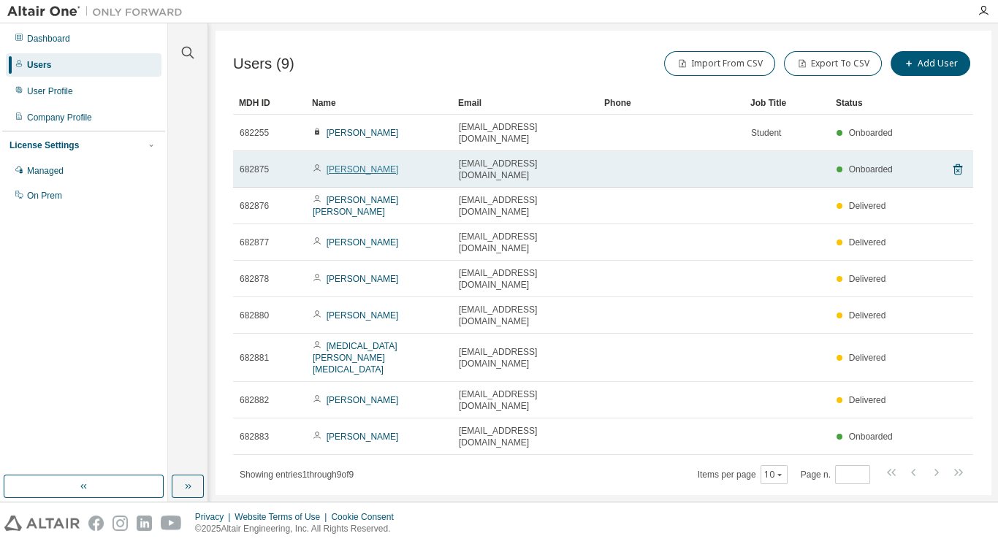
click at [362, 164] on link "Yusuf Yusuf" at bounding box center [363, 169] width 72 height 10
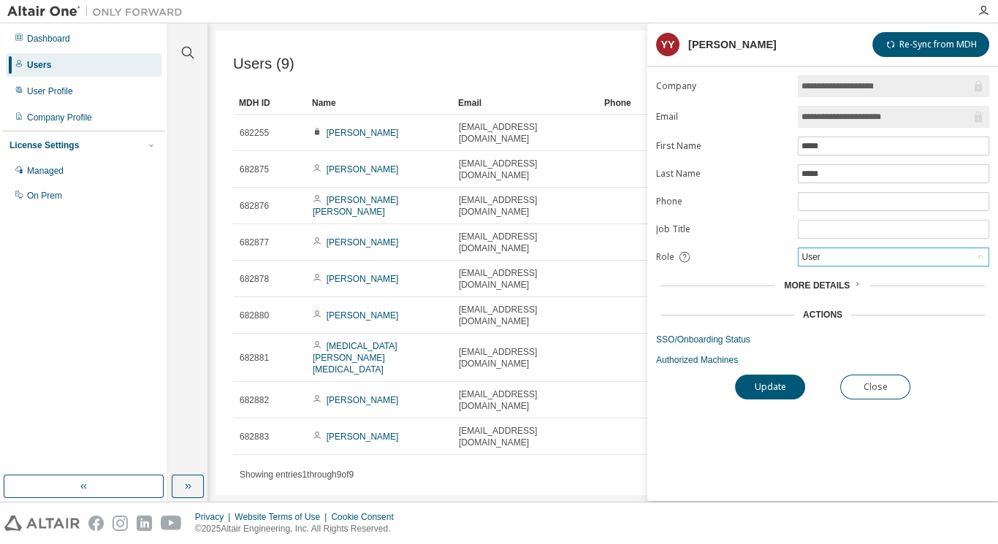
click at [834, 255] on div "User" at bounding box center [894, 257] width 190 height 18
click at [820, 270] on li "Admin" at bounding box center [893, 271] width 188 height 19
click at [777, 381] on button "Update" at bounding box center [770, 387] width 70 height 25
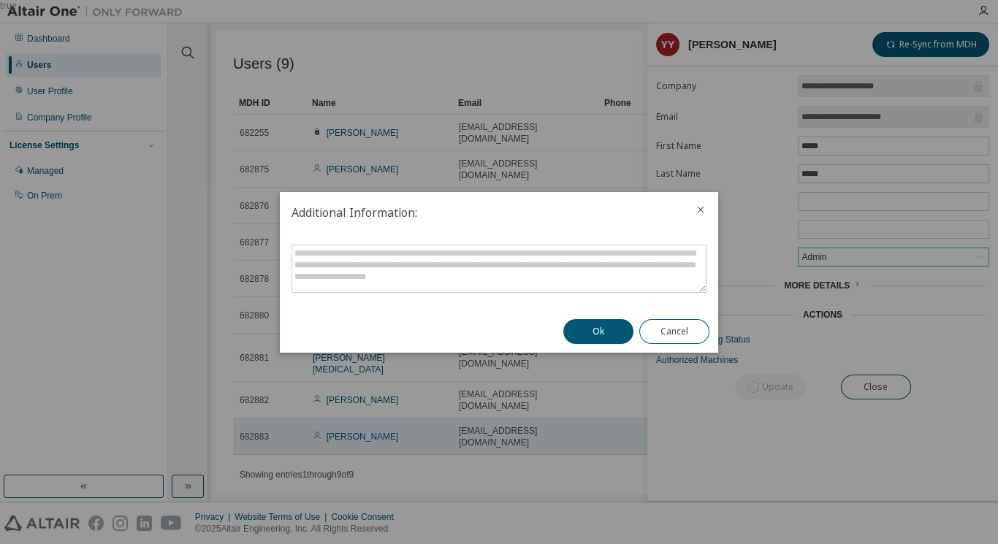
click at [595, 330] on button "Ok" at bounding box center [598, 331] width 70 height 25
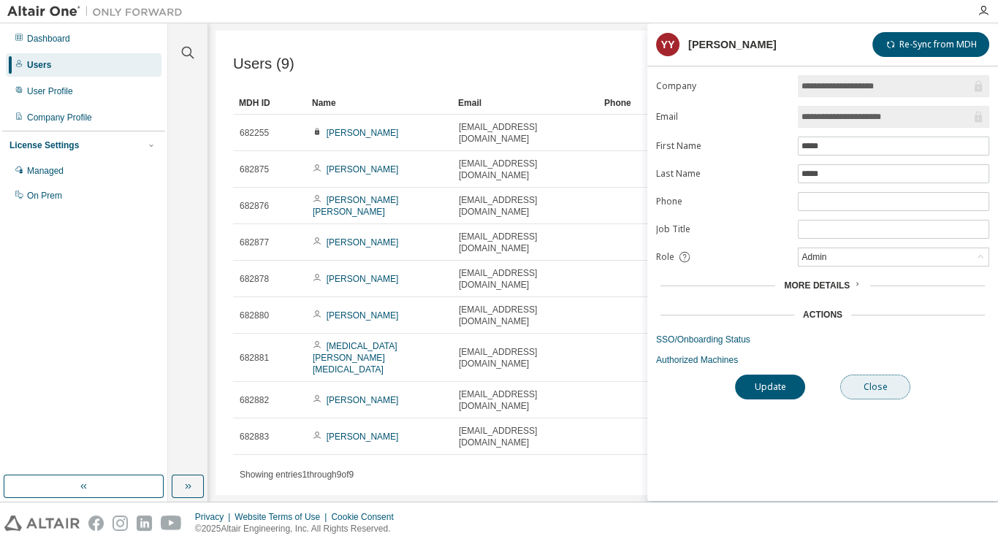
click at [858, 378] on button "Close" at bounding box center [875, 387] width 70 height 25
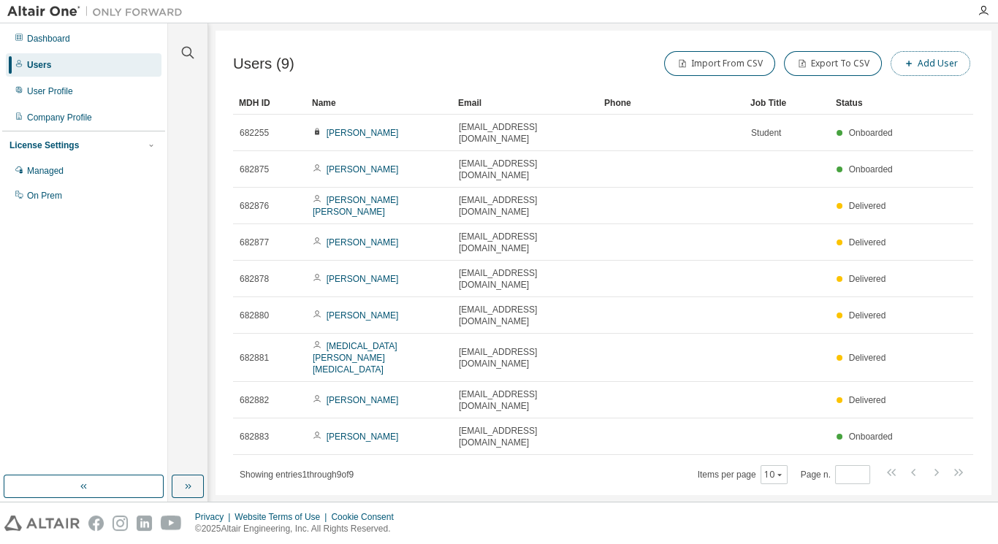
click at [924, 61] on button "Add User" at bounding box center [931, 63] width 80 height 25
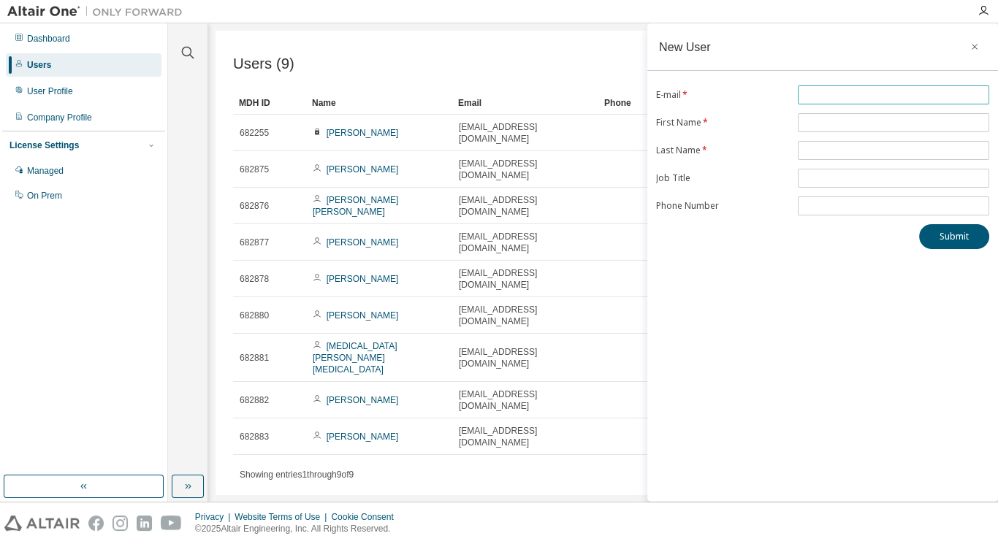
click at [839, 95] on input "text" at bounding box center [893, 95] width 184 height 12
paste input "**********"
click at [807, 95] on input "**********" at bounding box center [893, 95] width 184 height 12
type input "**********"
click at [825, 117] on input "text" at bounding box center [893, 123] width 184 height 12
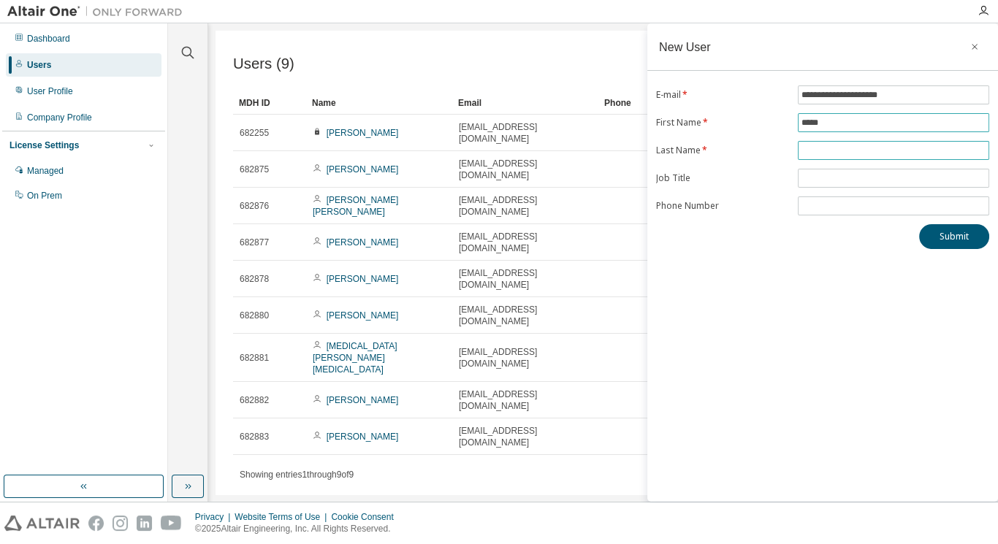
type input "*****"
click at [818, 149] on input "text" at bounding box center [893, 151] width 184 height 12
type input "****"
click at [861, 293] on div "**********" at bounding box center [822, 262] width 351 height 479
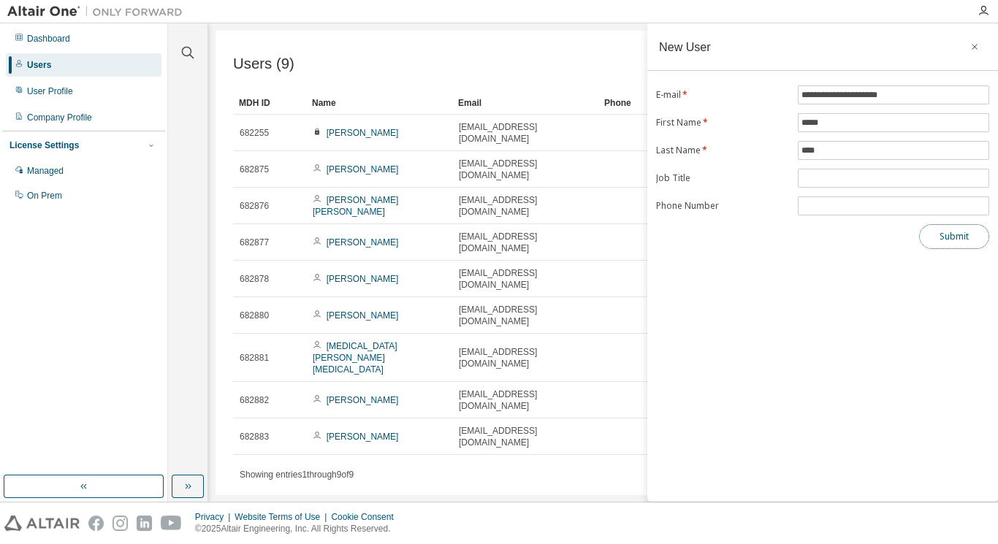
click at [937, 237] on button "Submit" at bounding box center [954, 236] width 70 height 25
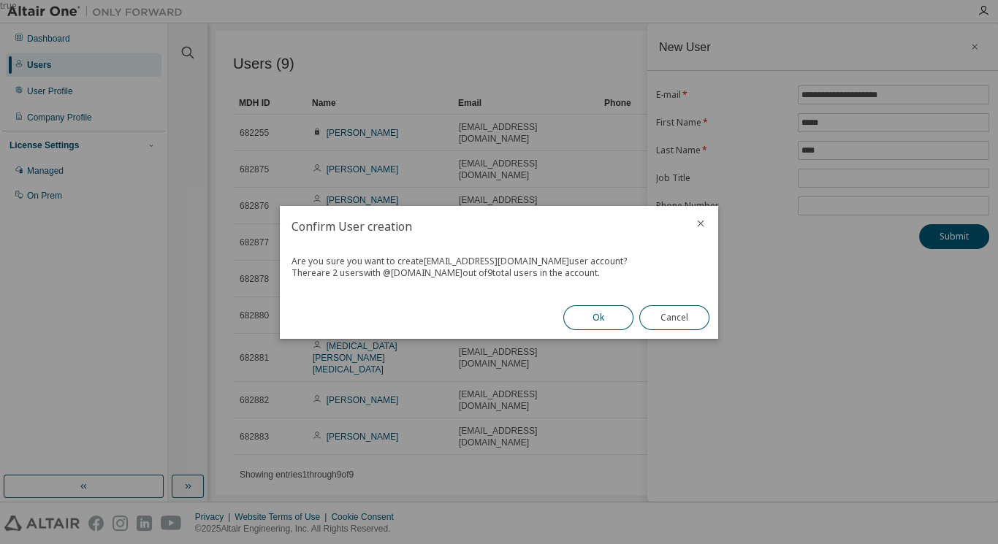
click at [620, 316] on button "Ok" at bounding box center [598, 317] width 70 height 25
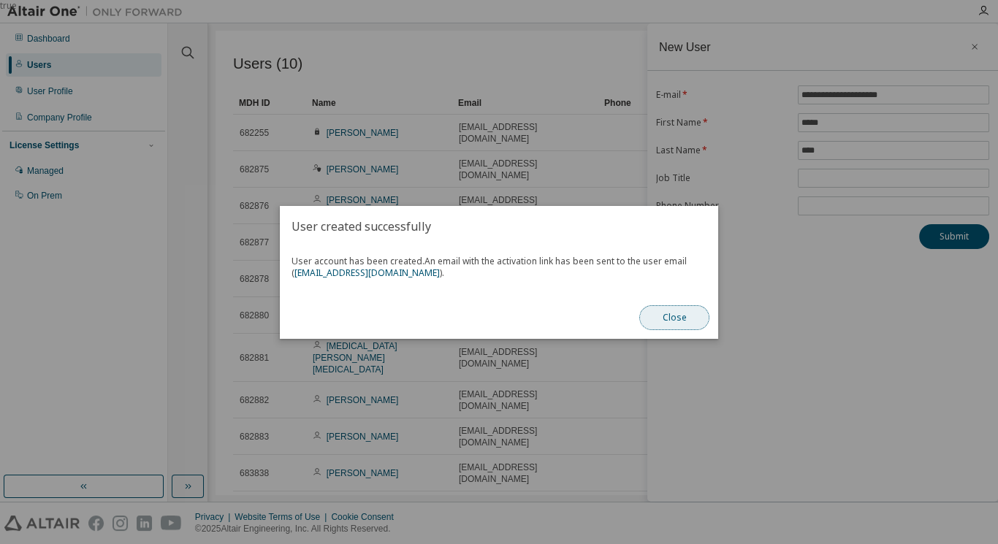
click at [674, 309] on button "Close" at bounding box center [674, 317] width 70 height 25
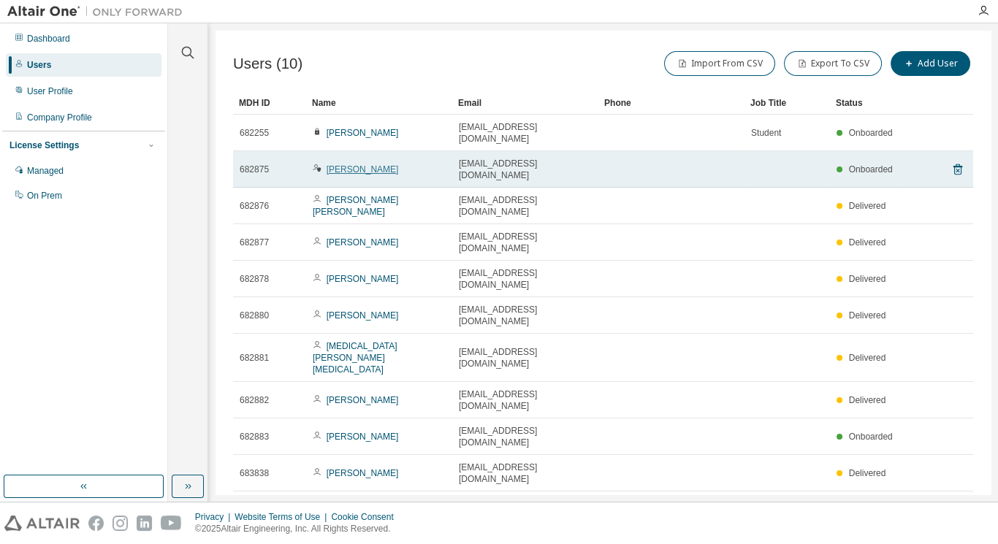
click at [358, 164] on link "Yusuf Yusuf" at bounding box center [363, 169] width 72 height 10
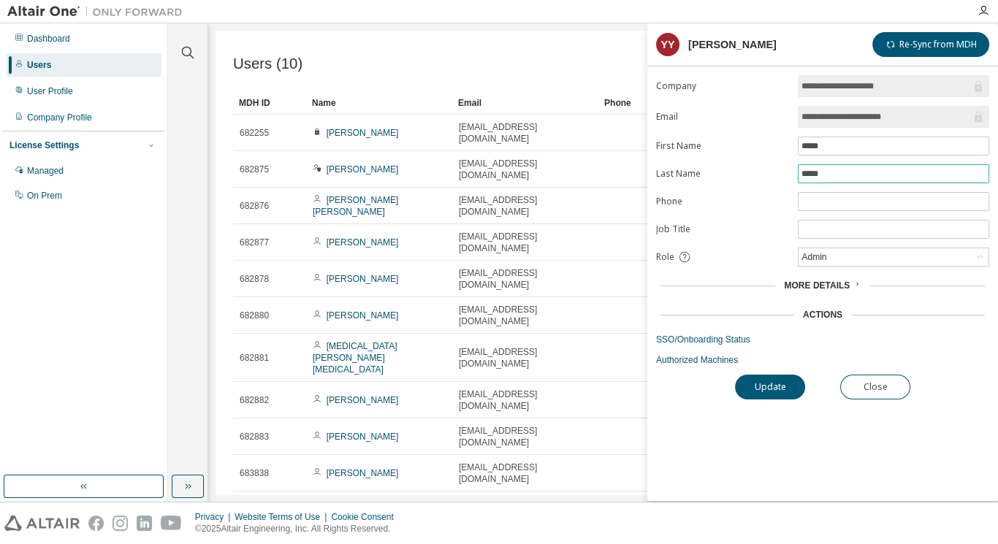
click at [874, 170] on input "*****" at bounding box center [893, 174] width 184 height 12
type input "*******"
click at [726, 359] on link "Authorized Machines" at bounding box center [822, 360] width 333 height 12
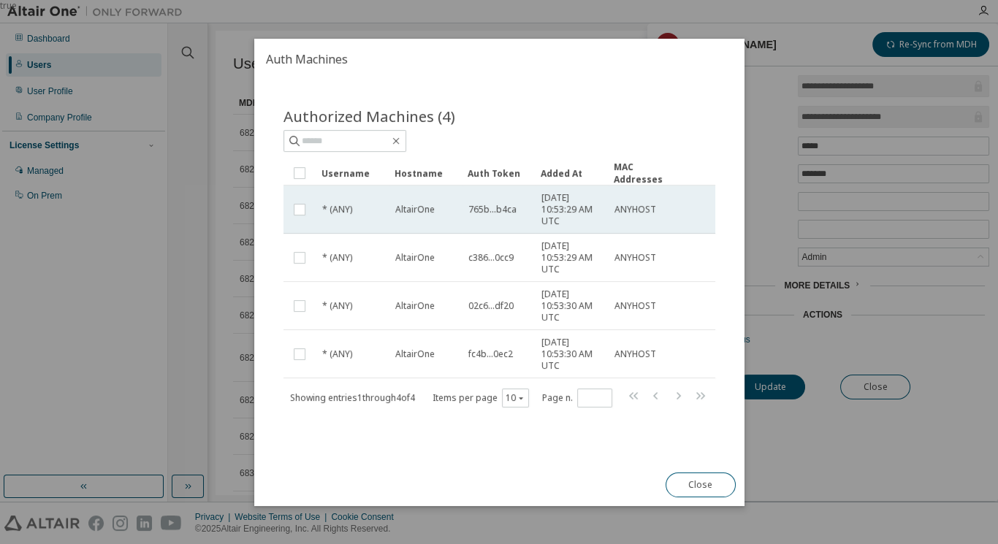
click at [378, 211] on div "* (ANY)" at bounding box center [352, 210] width 60 height 12
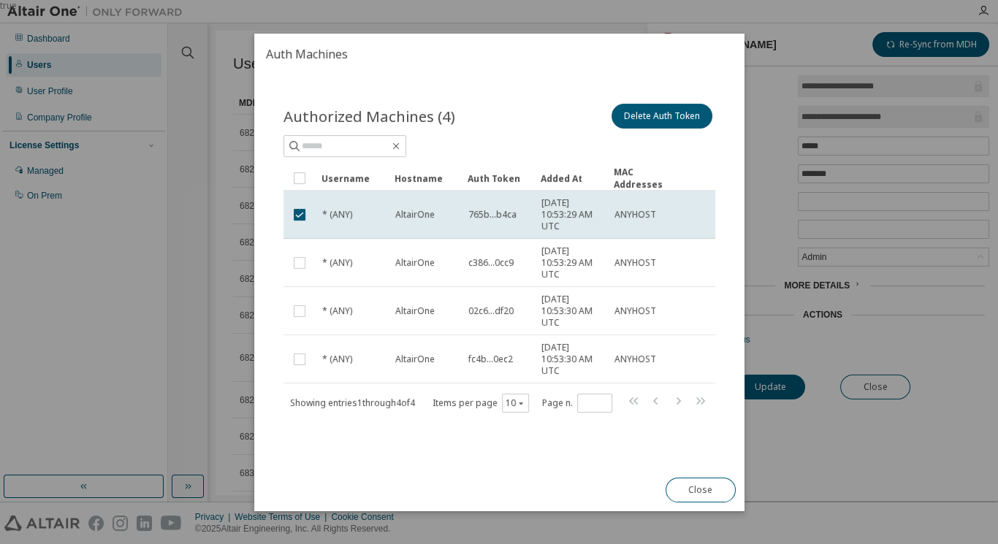
click at [378, 211] on div "* (ANY)" at bounding box center [352, 215] width 60 height 12
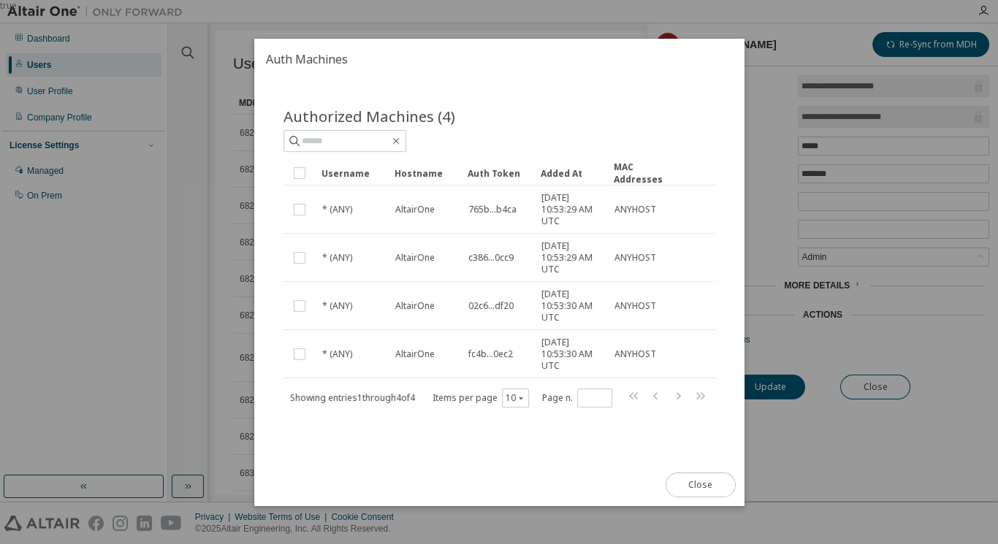
click at [700, 473] on button "Close" at bounding box center [700, 485] width 70 height 25
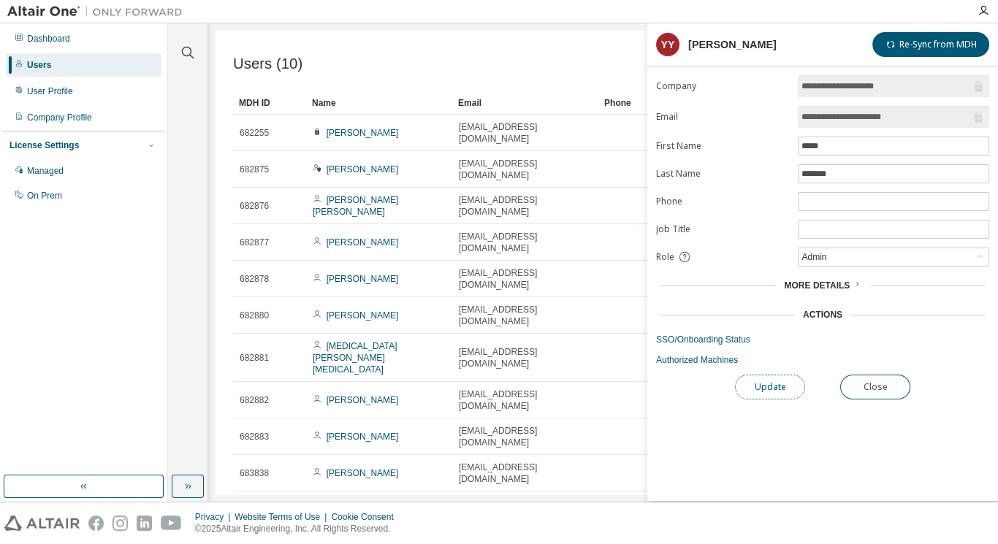
click at [769, 381] on button "Update" at bounding box center [770, 387] width 70 height 25
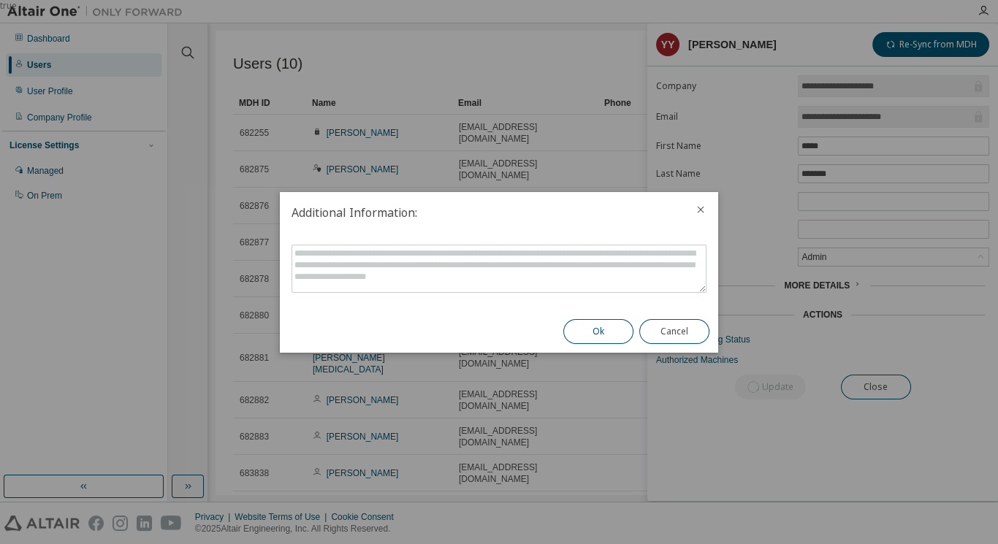
click at [588, 339] on button "Ok" at bounding box center [598, 331] width 70 height 25
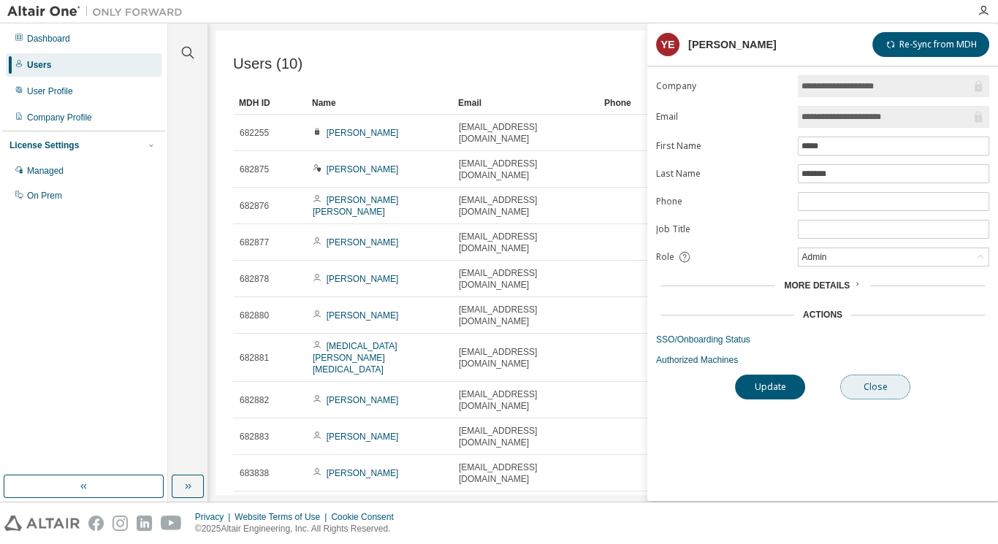
click at [877, 383] on button "Close" at bounding box center [875, 387] width 70 height 25
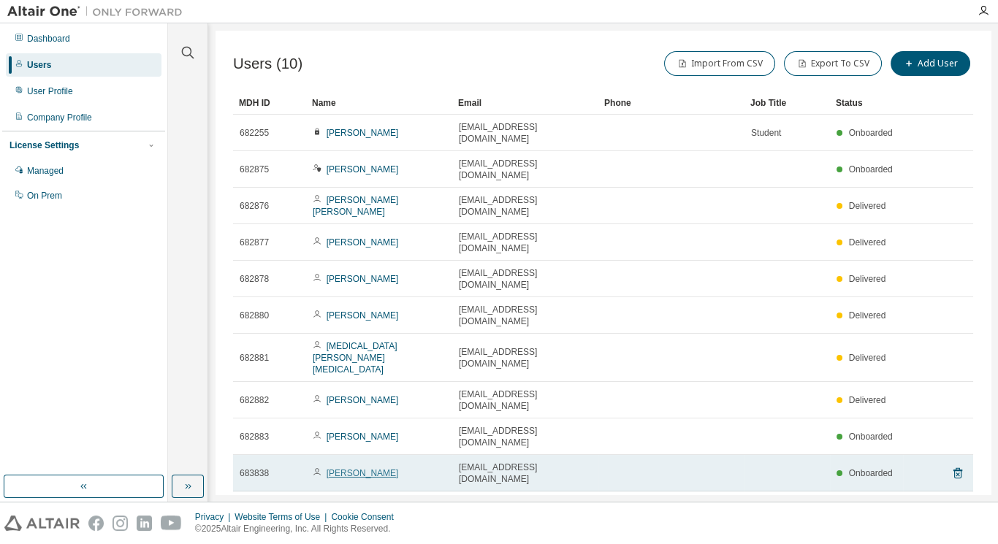
click at [365, 468] on link "[PERSON_NAME]" at bounding box center [363, 473] width 72 height 10
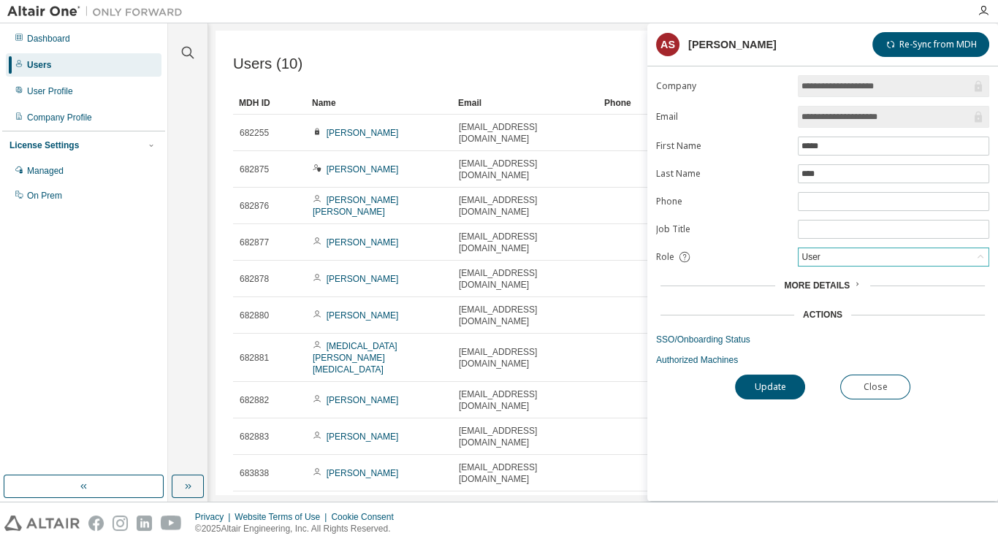
click at [821, 253] on div "User" at bounding box center [894, 257] width 190 height 18
click at [822, 272] on li "Admin" at bounding box center [893, 271] width 188 height 19
click at [790, 379] on button "Update" at bounding box center [770, 387] width 70 height 25
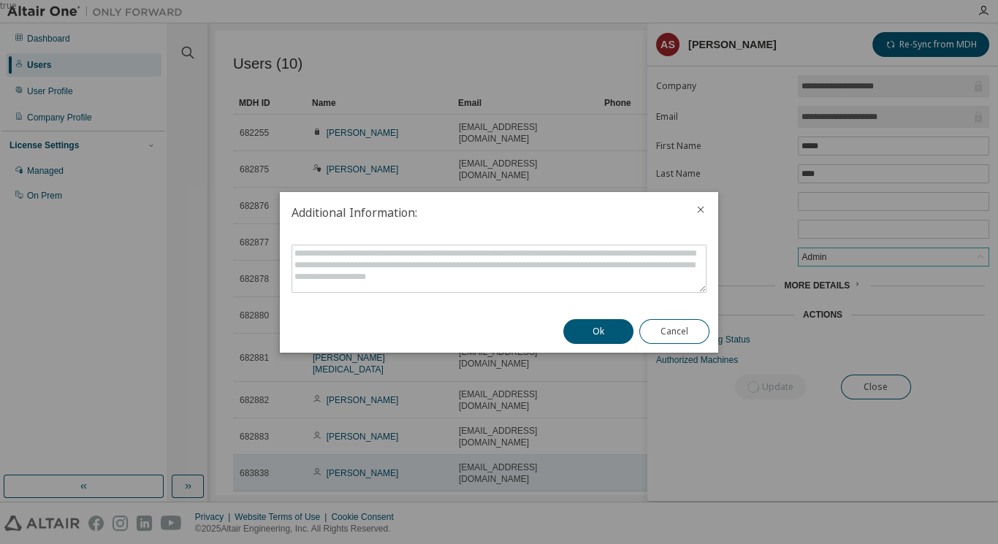
click at [609, 338] on button "Ok" at bounding box center [598, 331] width 70 height 25
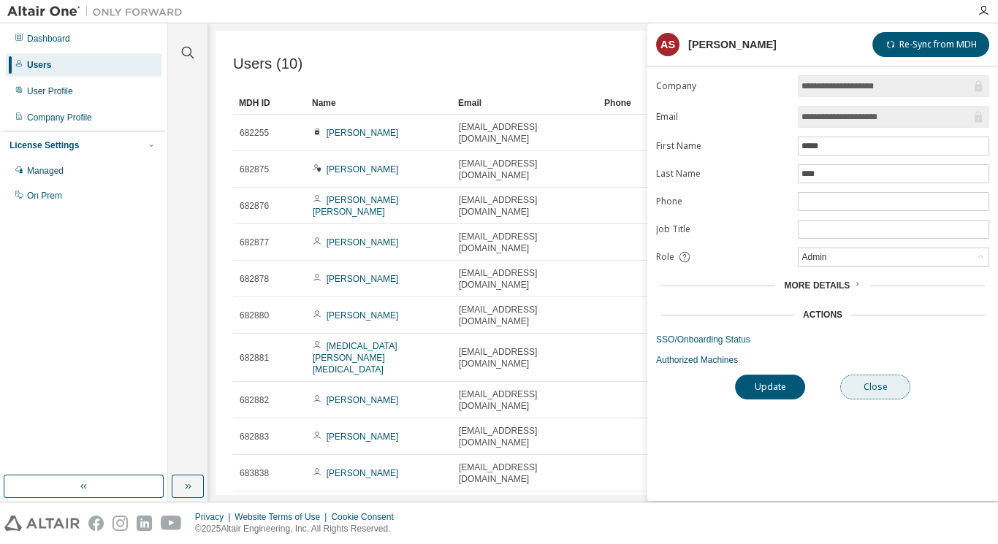
click at [848, 378] on button "Close" at bounding box center [875, 387] width 70 height 25
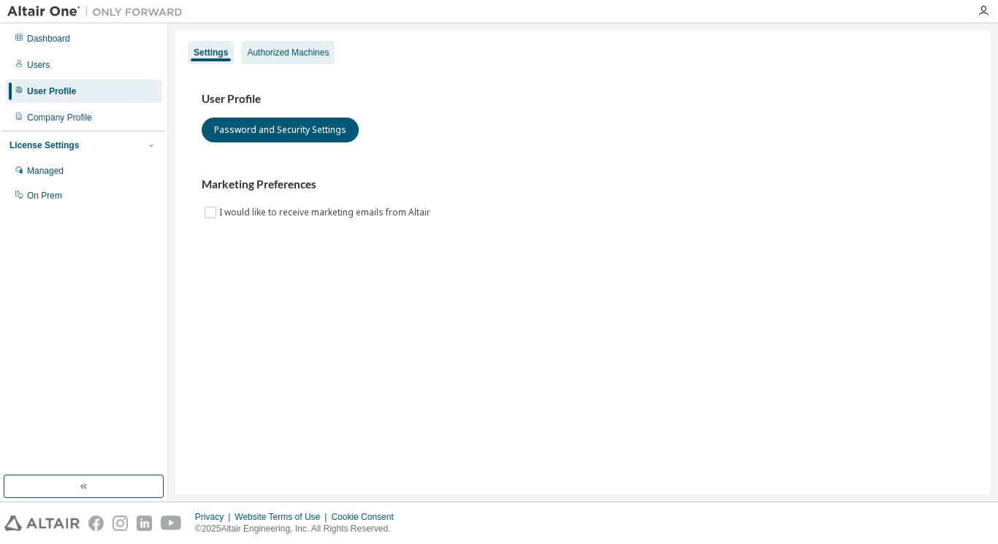
click at [300, 60] on div "Authorized Machines" at bounding box center [288, 52] width 94 height 23
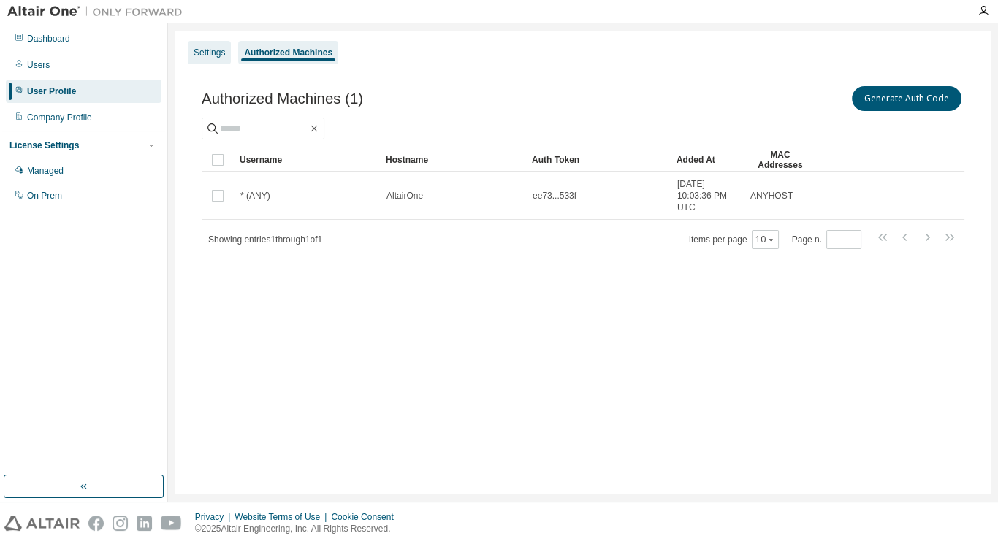
click at [199, 47] on div "Settings" at bounding box center [209, 53] width 31 height 12
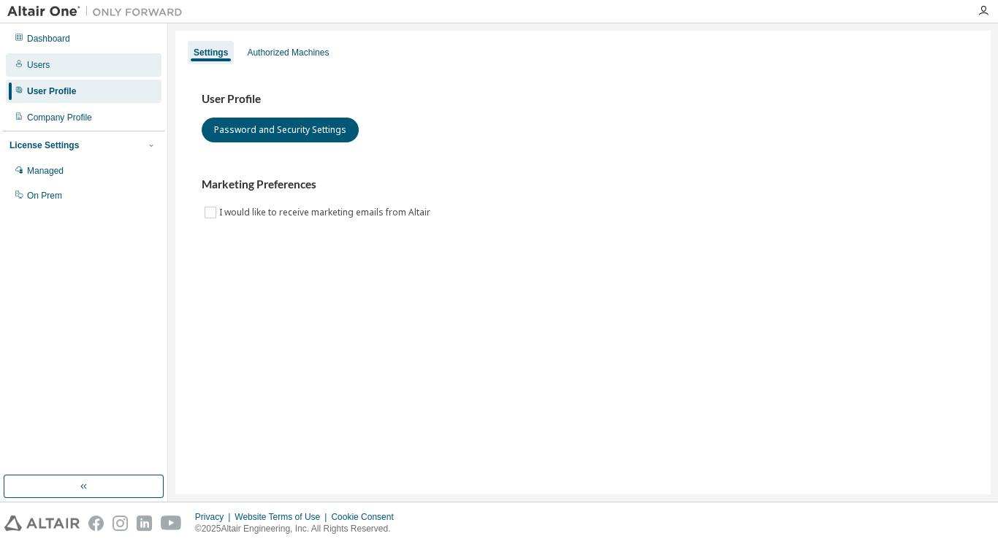
click at [105, 58] on div "Users" at bounding box center [84, 64] width 156 height 23
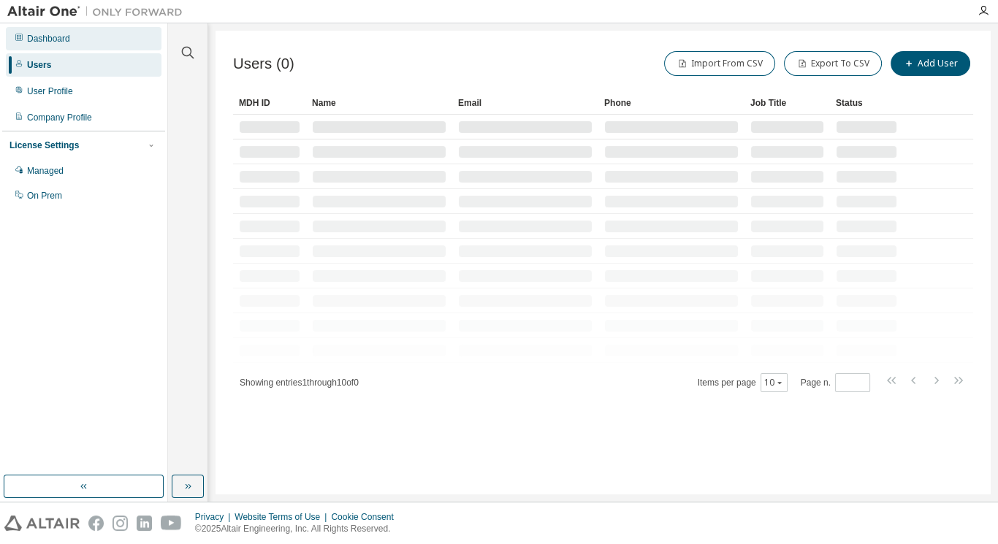
click at [94, 39] on div "Dashboard" at bounding box center [84, 38] width 156 height 23
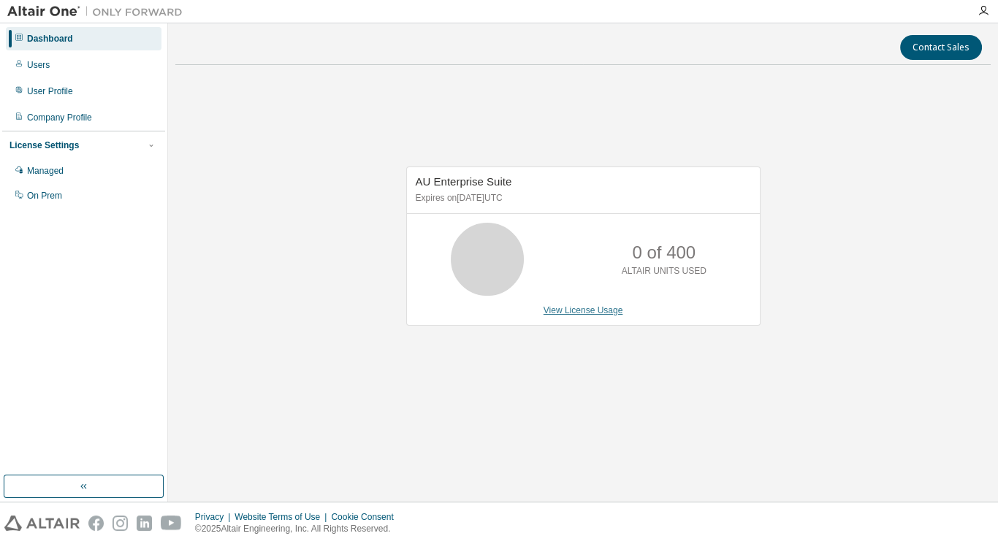
click at [601, 307] on link "View License Usage" at bounding box center [584, 310] width 80 height 10
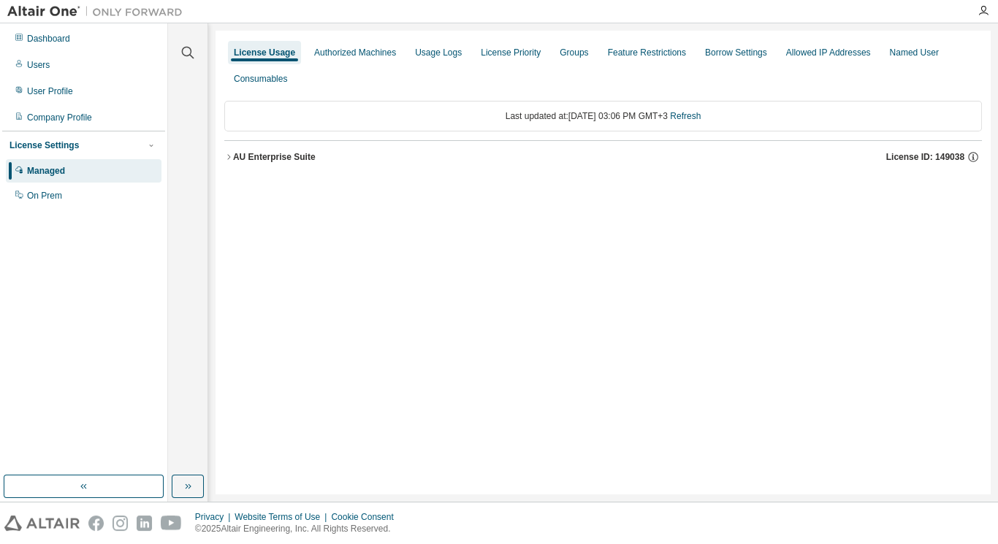
click at [237, 152] on div "AU Enterprise Suite" at bounding box center [274, 157] width 83 height 12
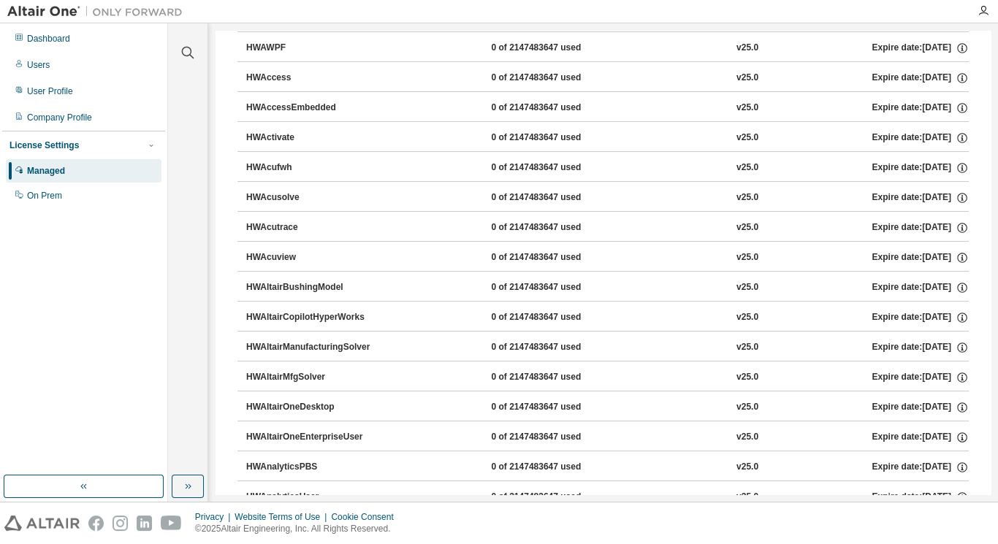
scroll to position [292, 0]
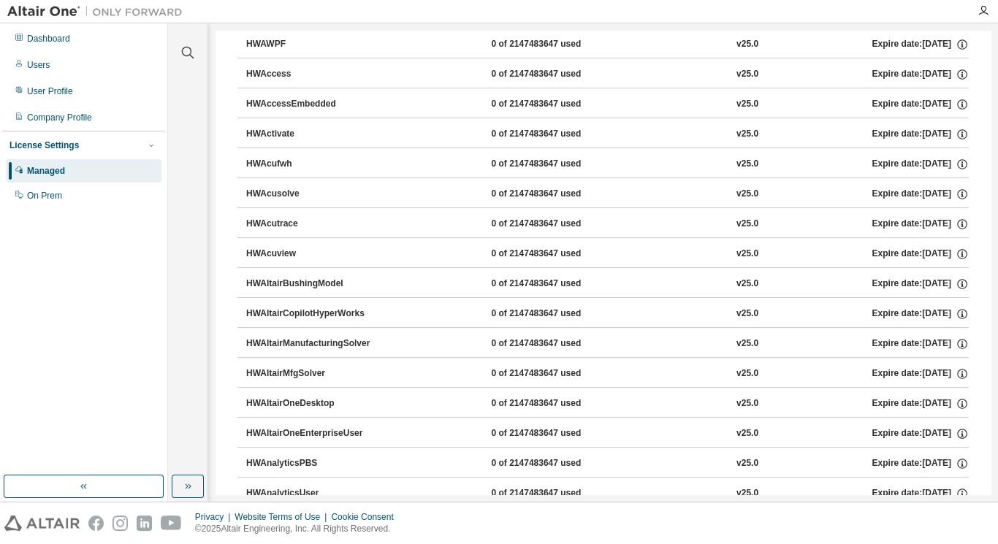
click at [300, 397] on div "HWAltairOneDesktop" at bounding box center [312, 403] width 132 height 13
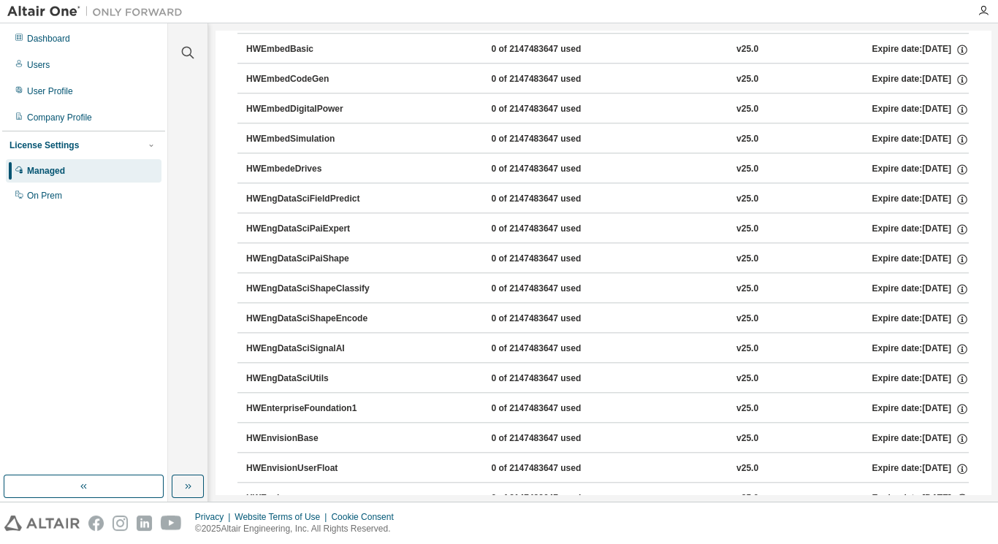
scroll to position [2046, 0]
